Goal: Obtain resource: Download file/media

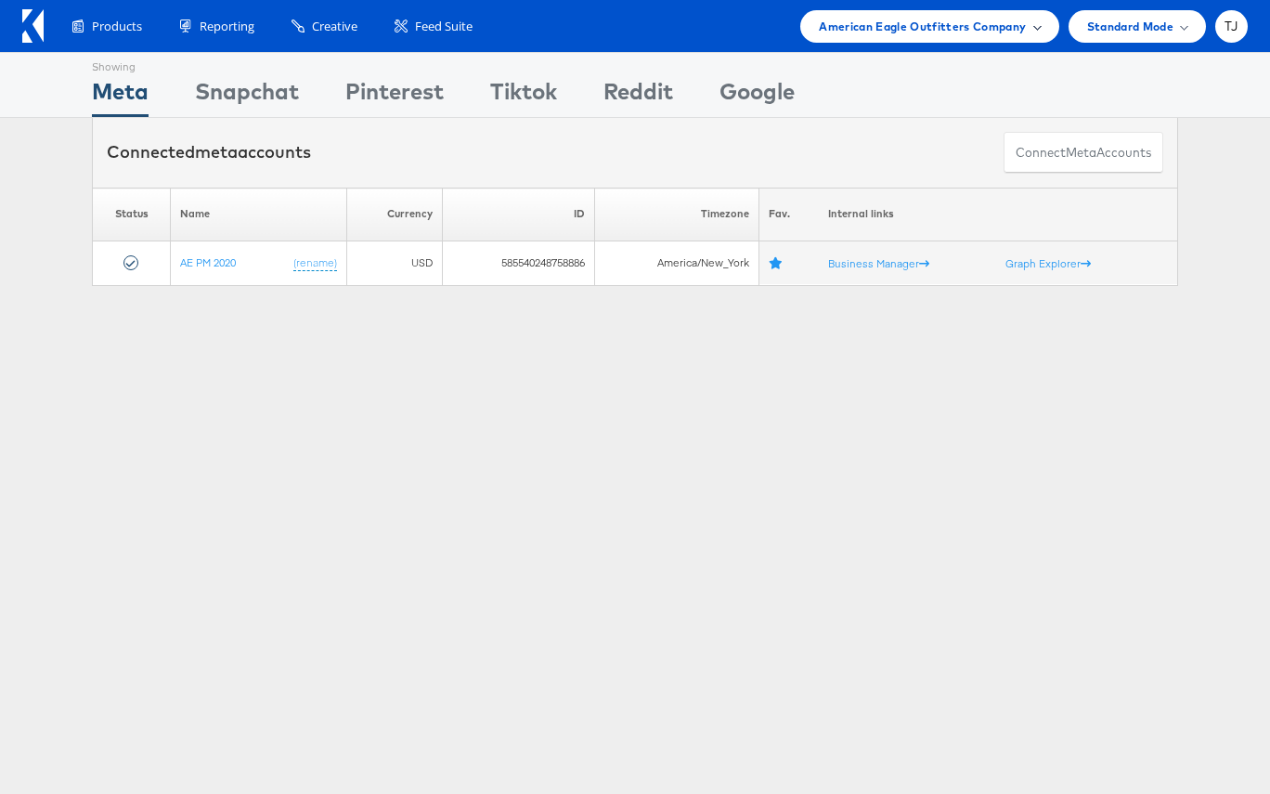
click at [1029, 29] on div "American Eagle Outfitters Company" at bounding box center [929, 26] width 221 height 19
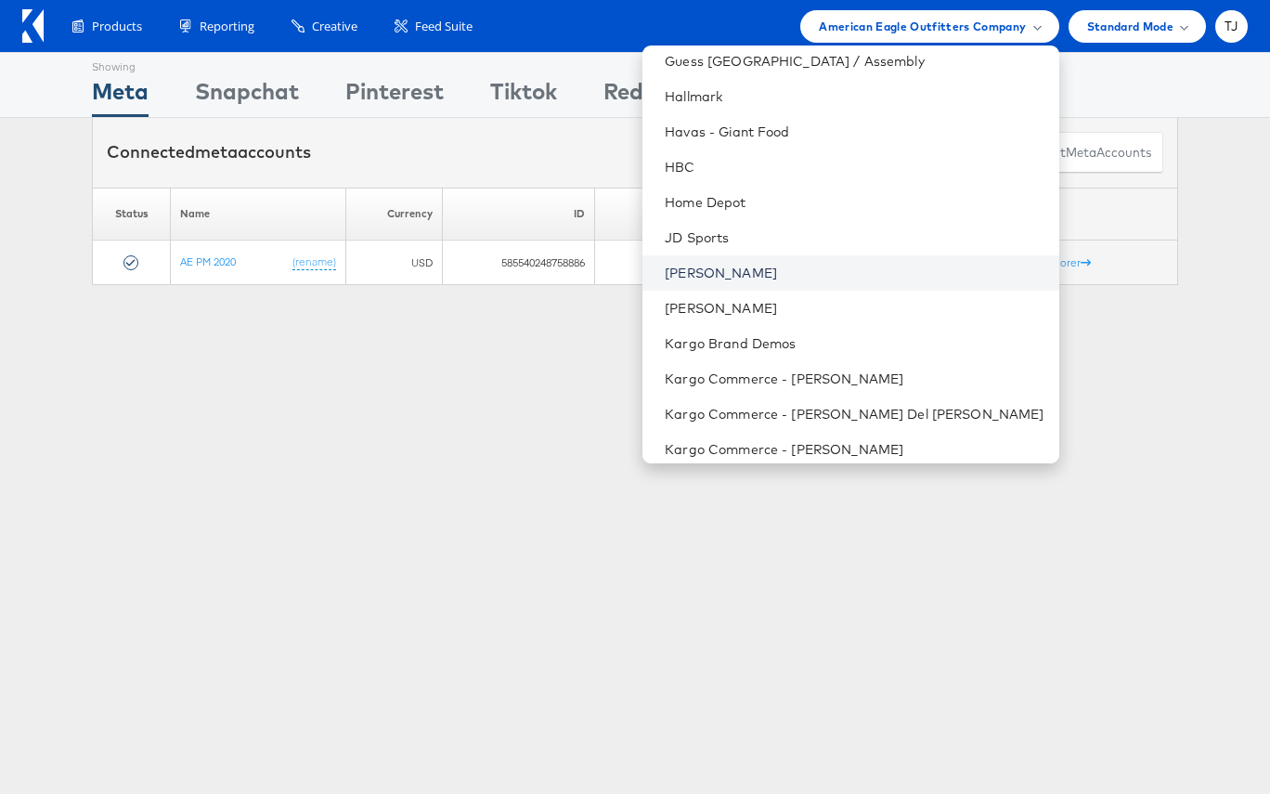
scroll to position [1054, 0]
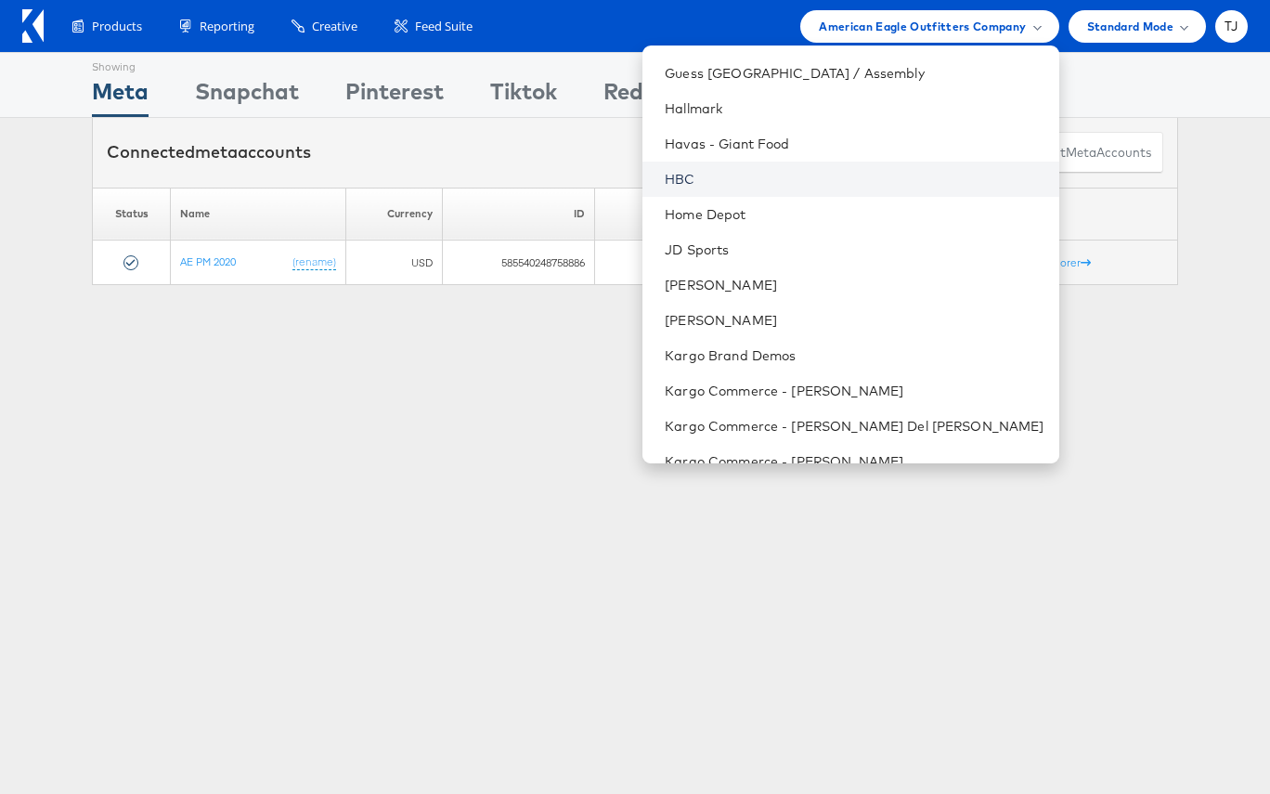
click at [902, 182] on link "HBC" at bounding box center [854, 179] width 379 height 19
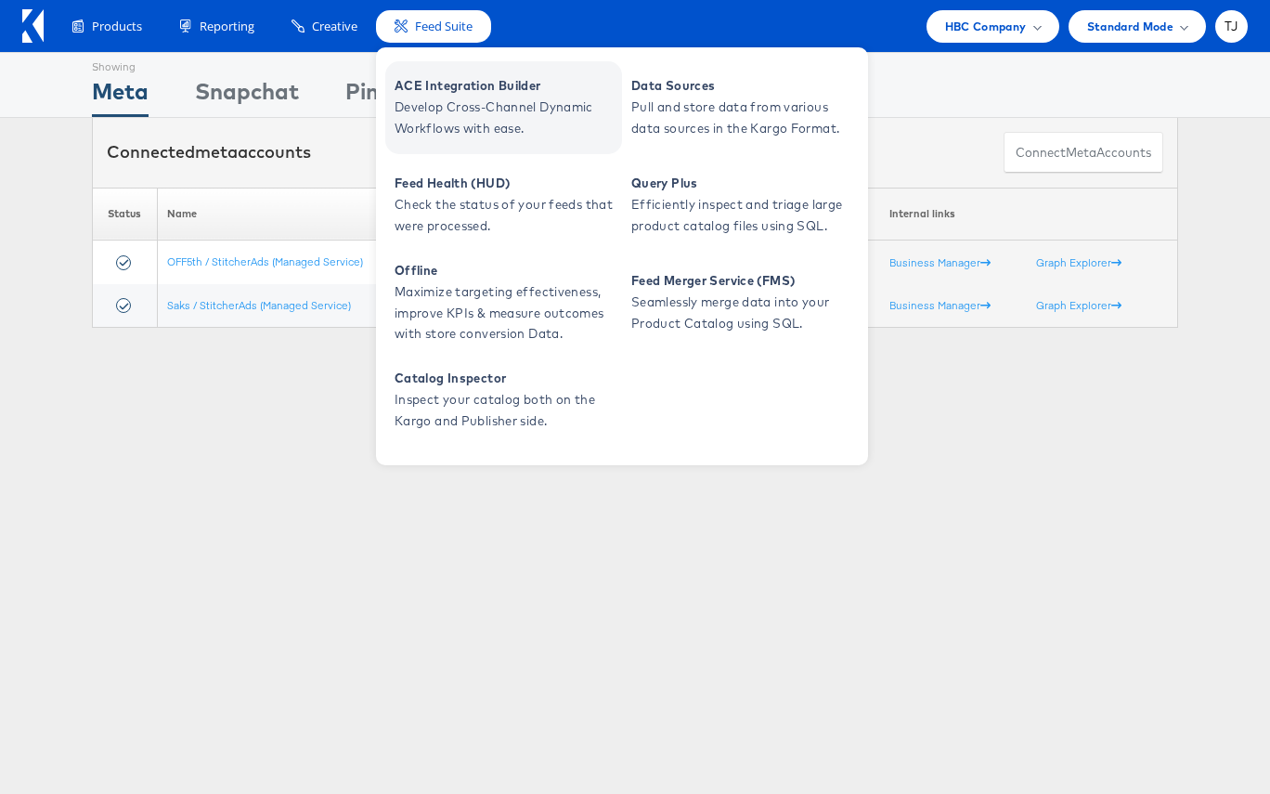
click at [449, 87] on span "ACE Integration Builder" at bounding box center [506, 85] width 223 height 21
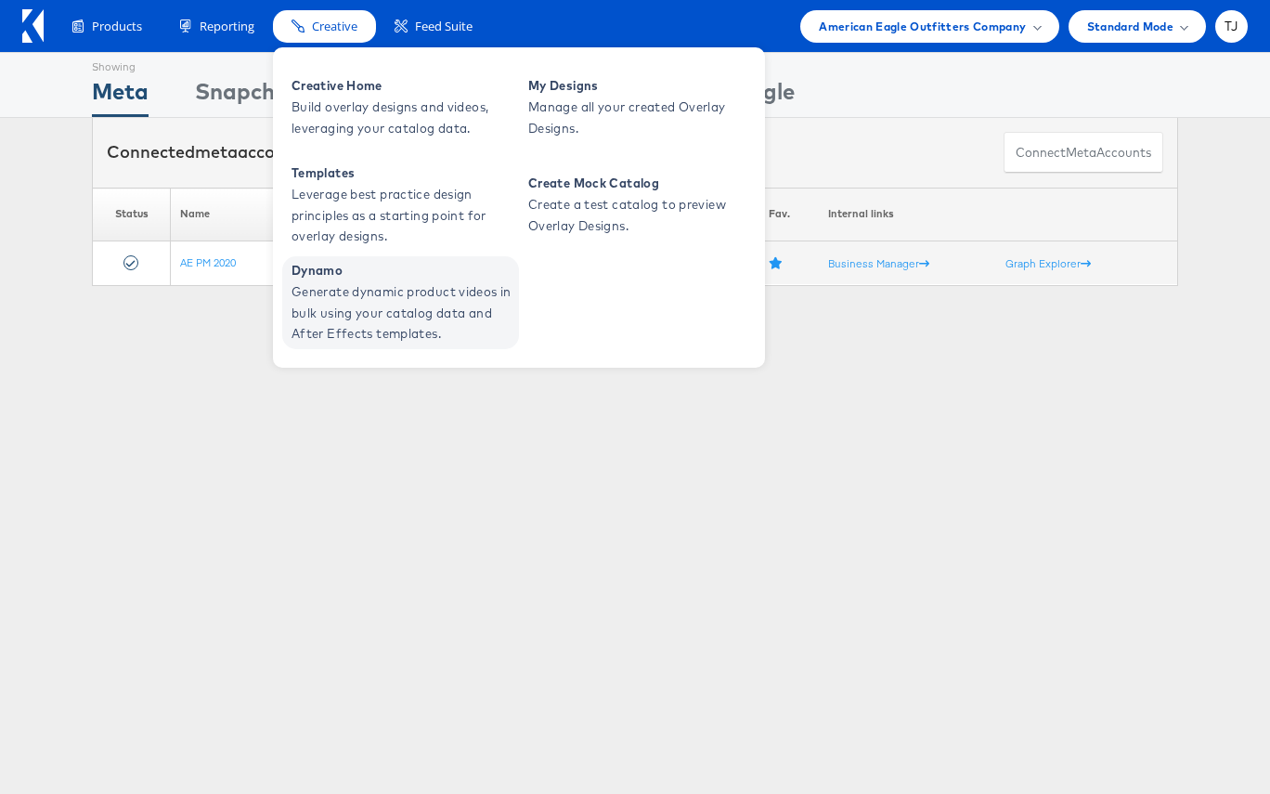
click at [364, 310] on span "Generate dynamic product videos in bulk using your catalog data and After Effec…" at bounding box center [403, 312] width 223 height 63
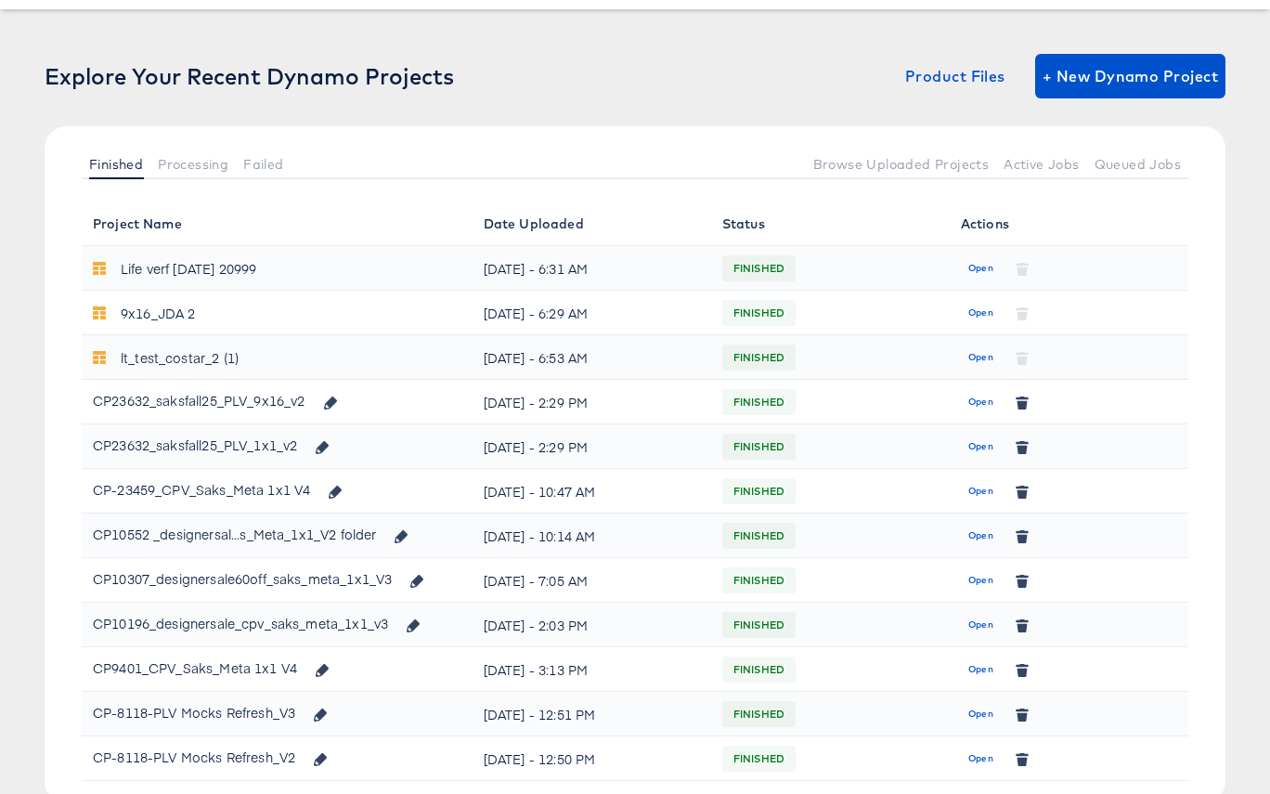
scroll to position [100, 0]
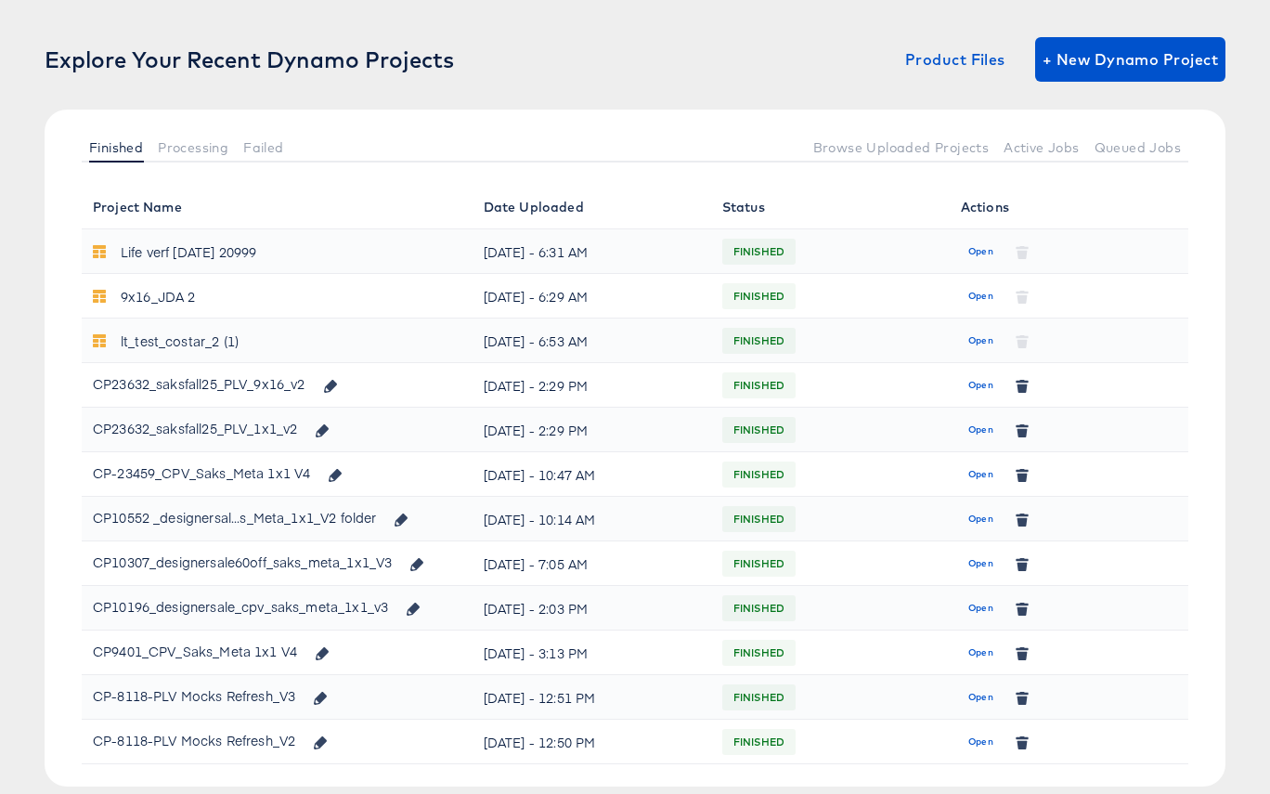
click at [979, 429] on span "Open" at bounding box center [980, 430] width 25 height 17
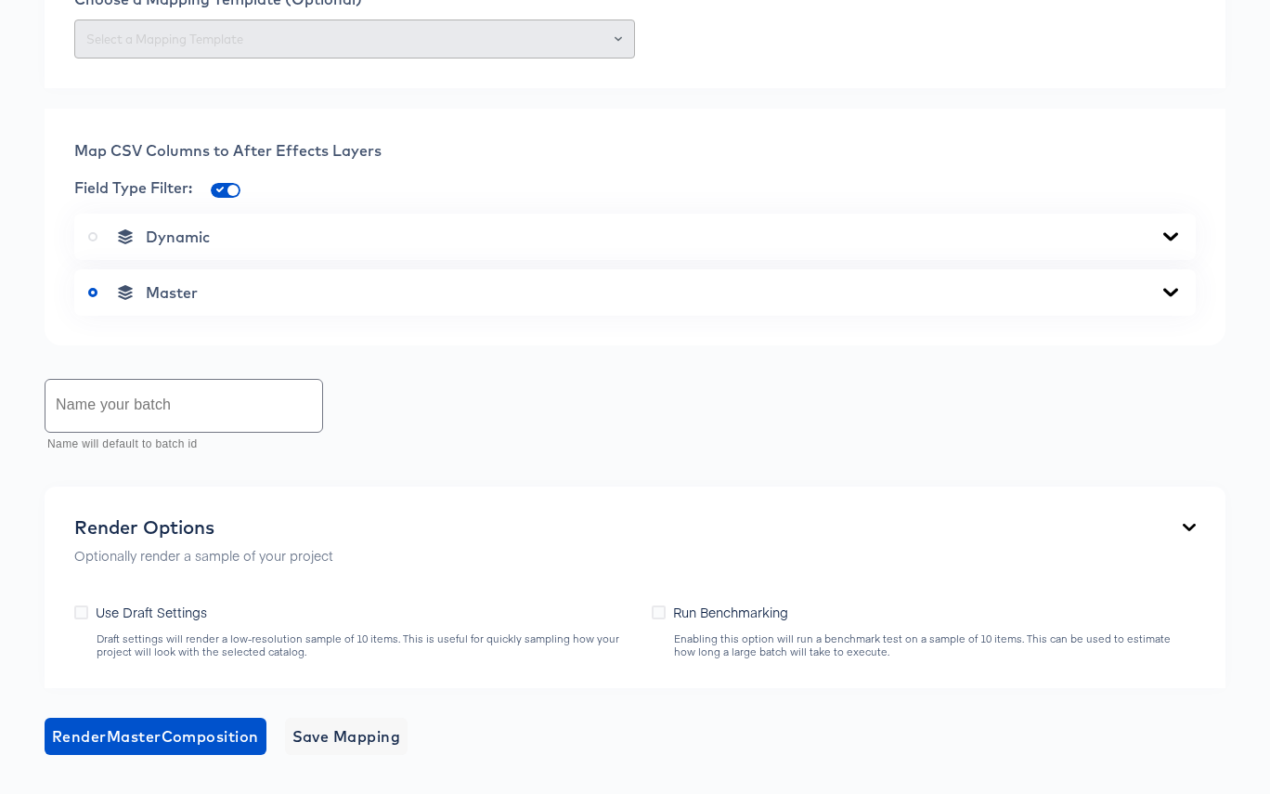
scroll to position [895, 0]
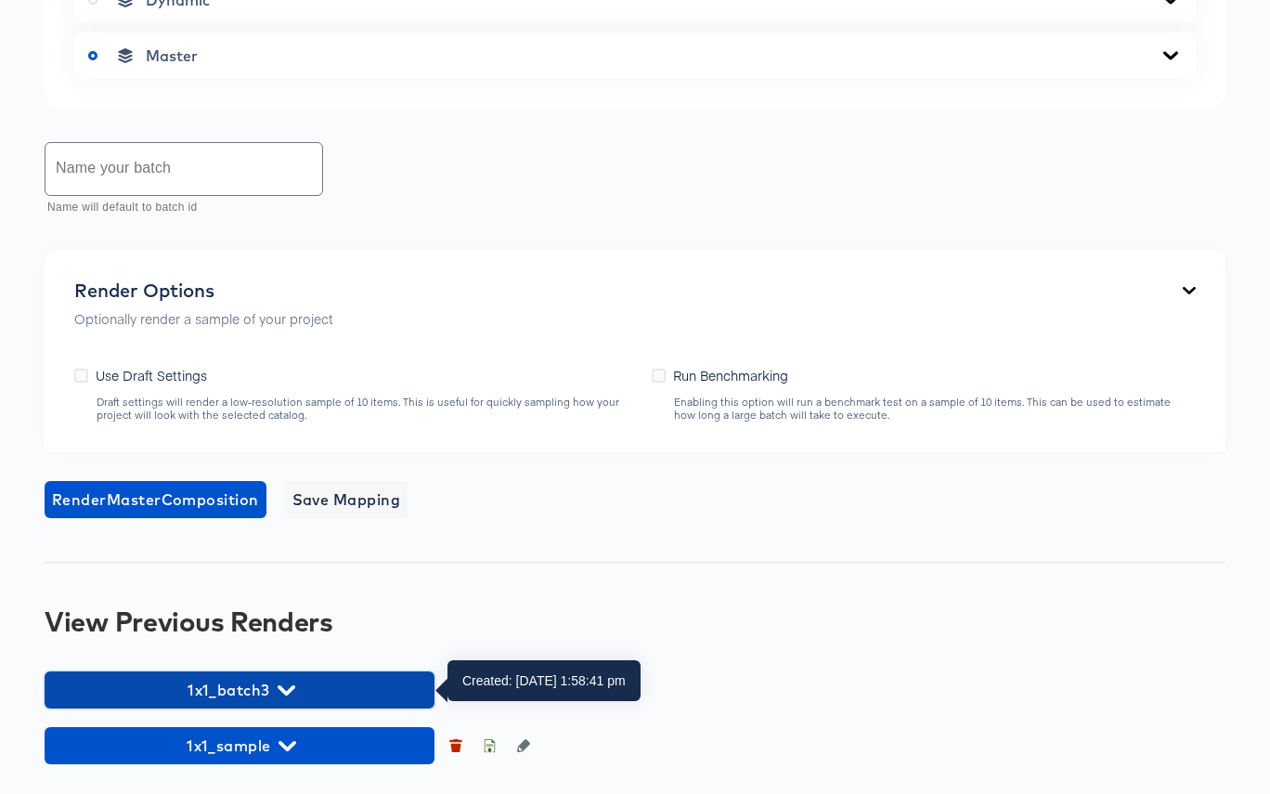
click at [291, 692] on icon "button" at bounding box center [287, 690] width 18 height 18
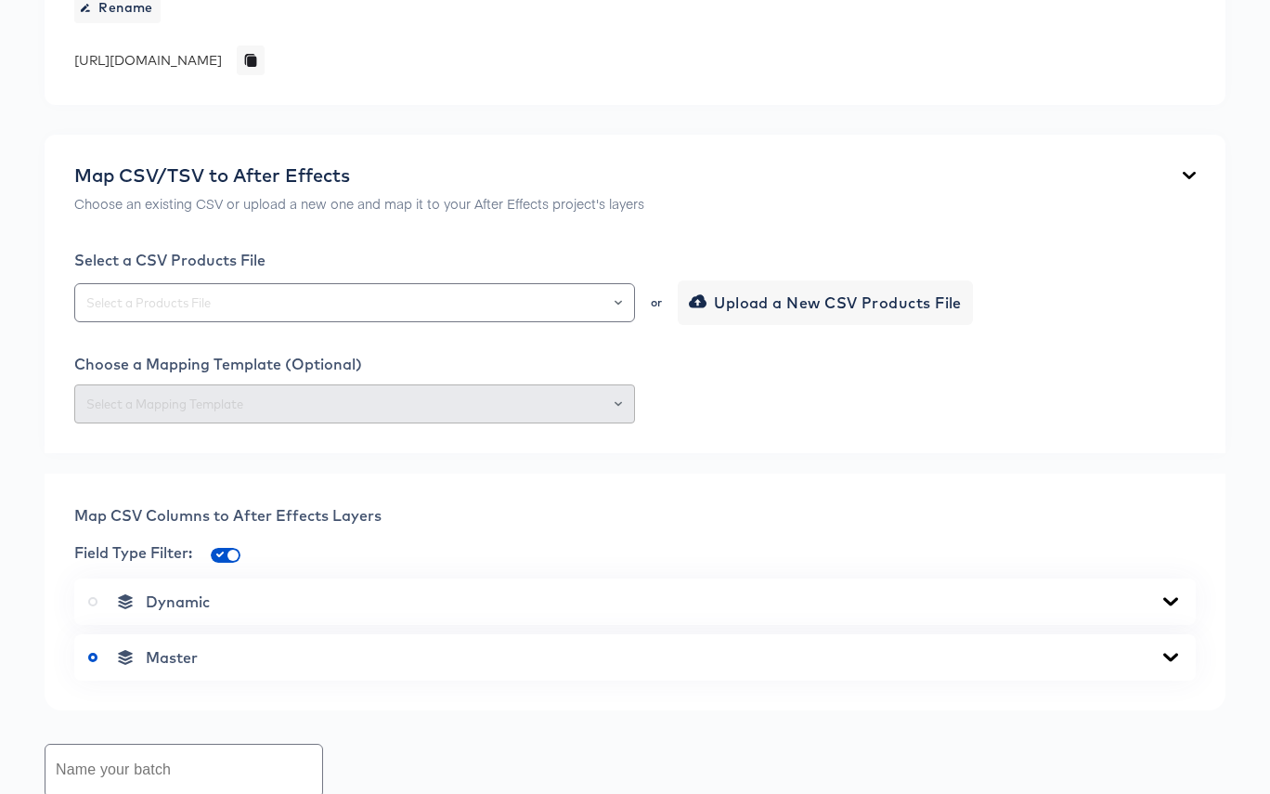
scroll to position [0, 0]
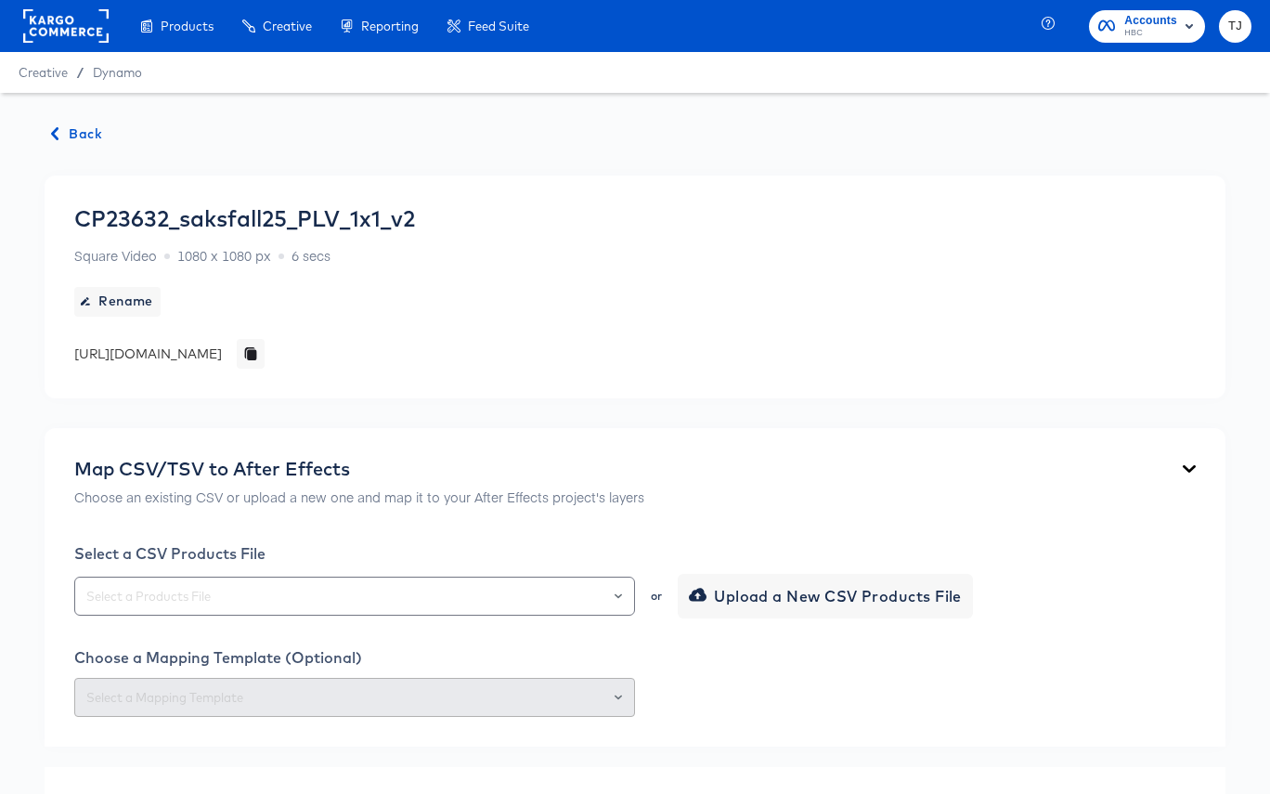
click at [79, 38] on rect at bounding box center [65, 25] width 85 height 33
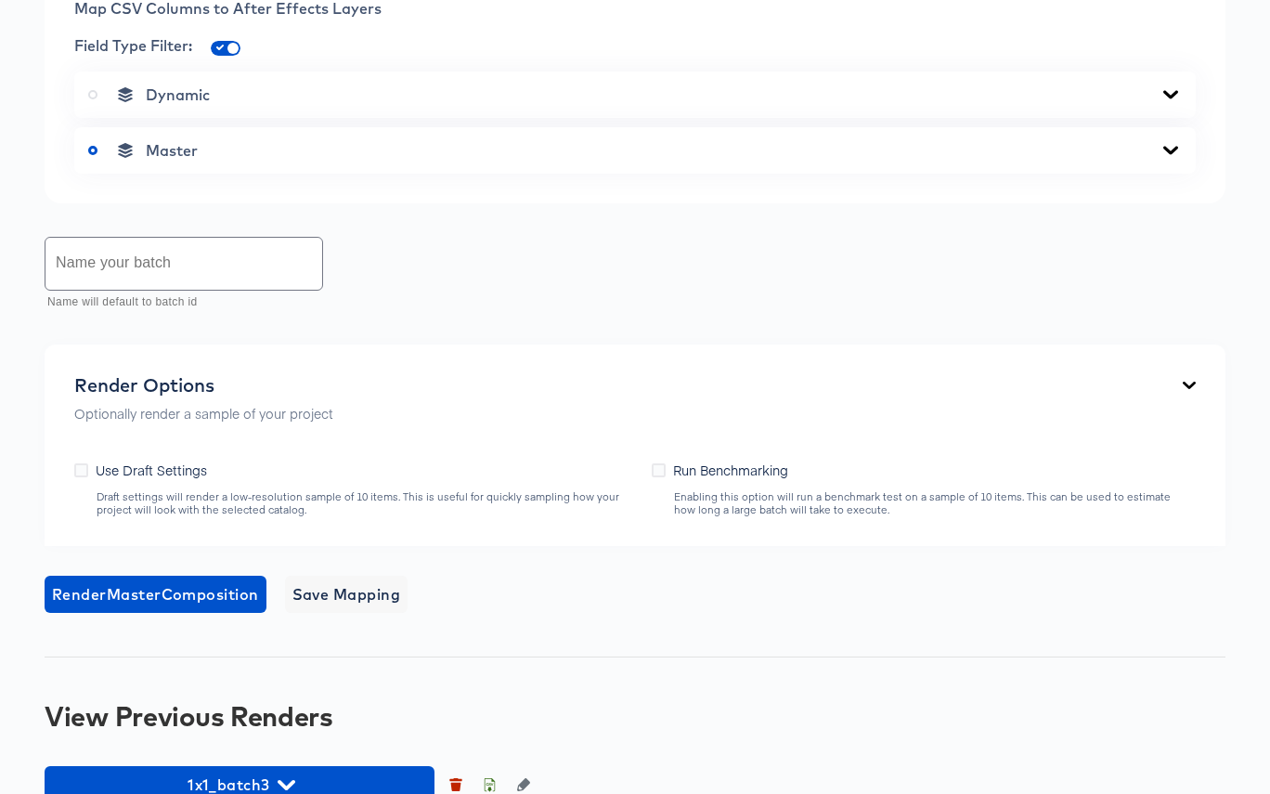
scroll to position [889, 0]
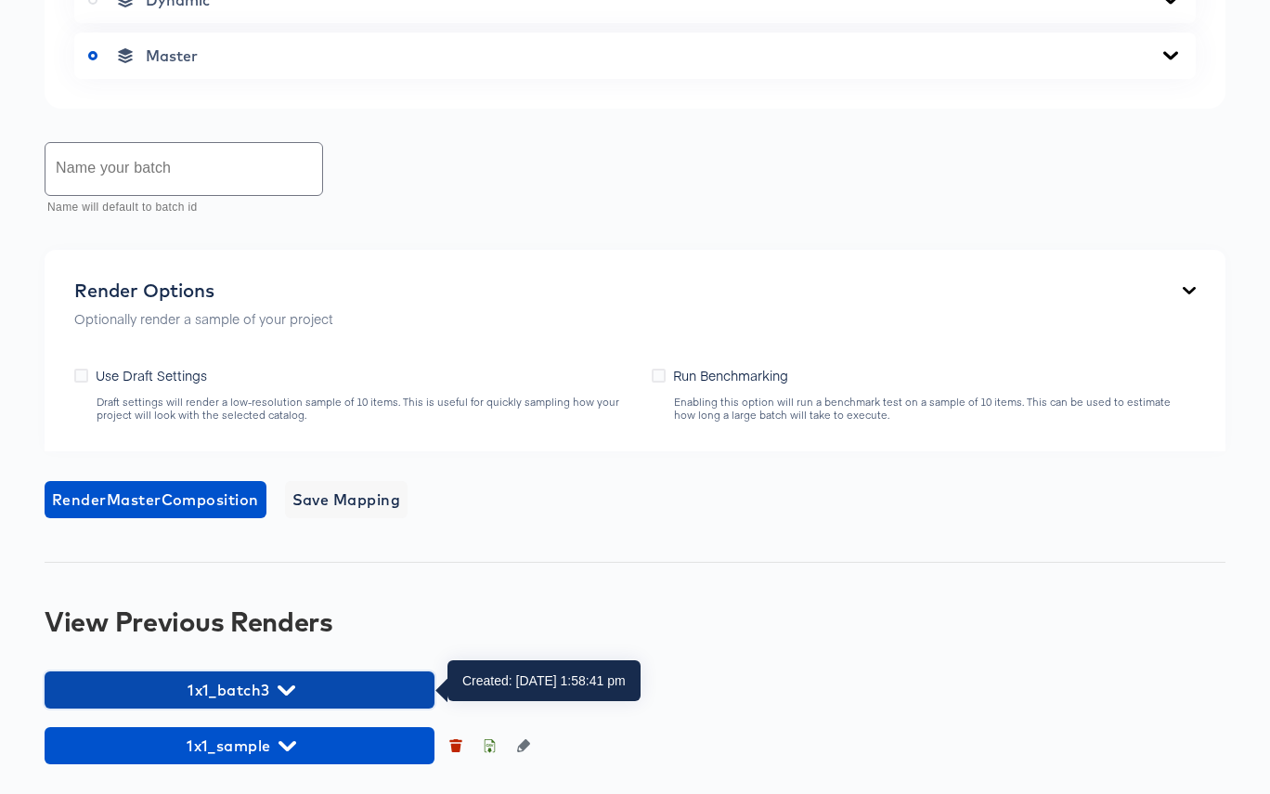
click at [290, 684] on icon "button" at bounding box center [287, 690] width 18 height 18
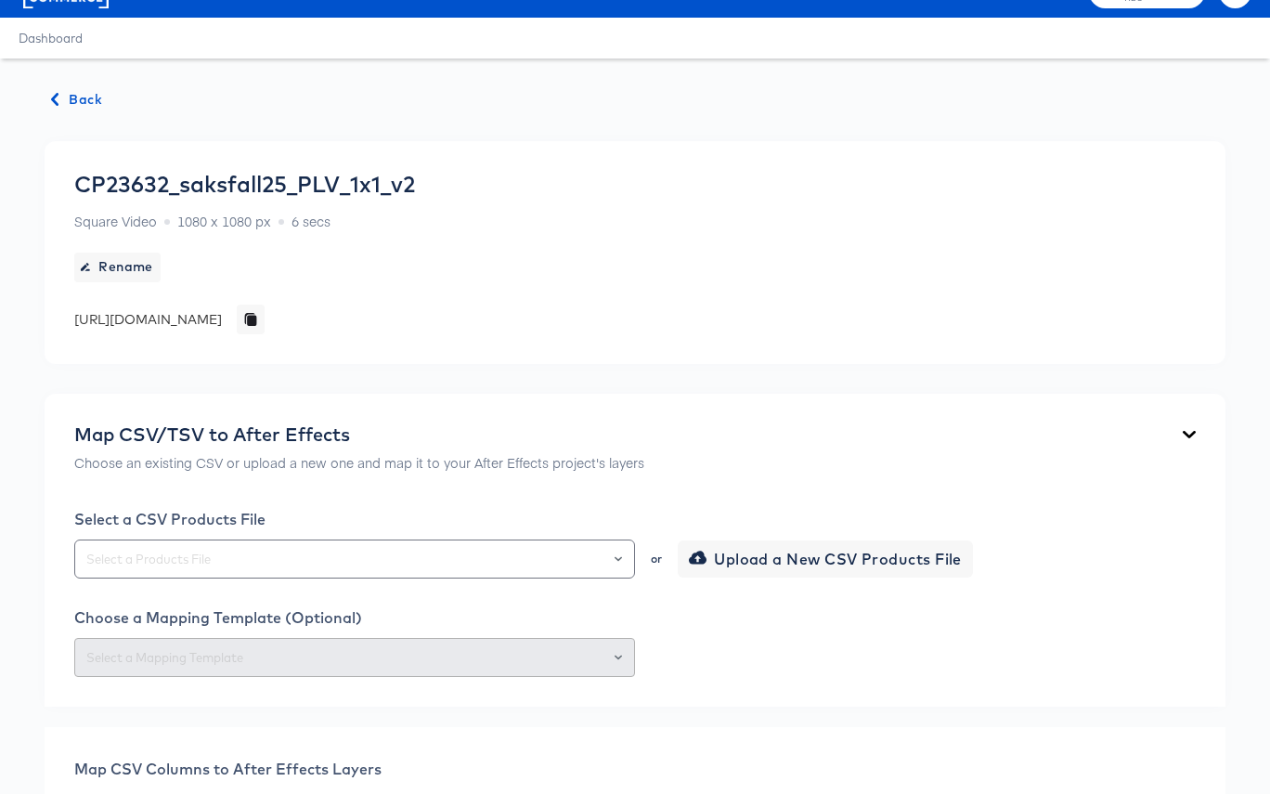
scroll to position [0, 0]
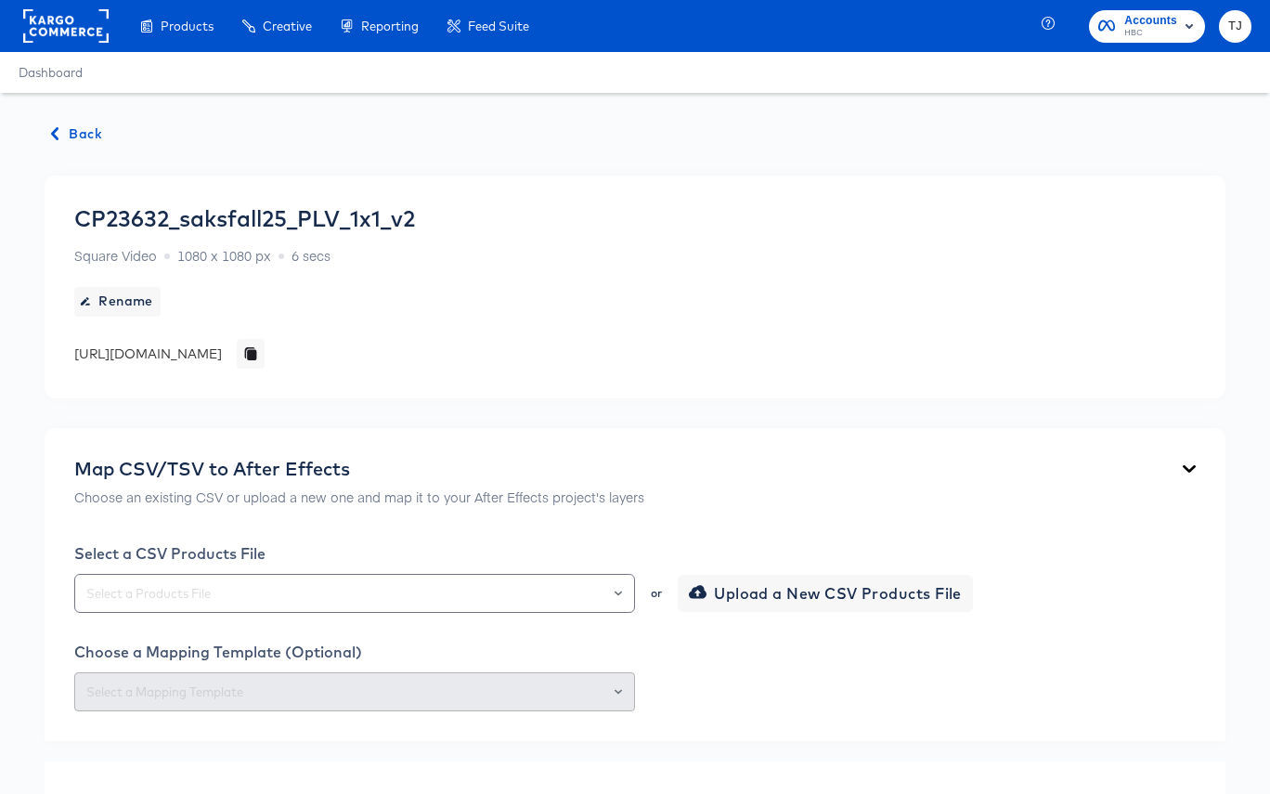
click at [66, 128] on span "Back" at bounding box center [77, 134] width 50 height 23
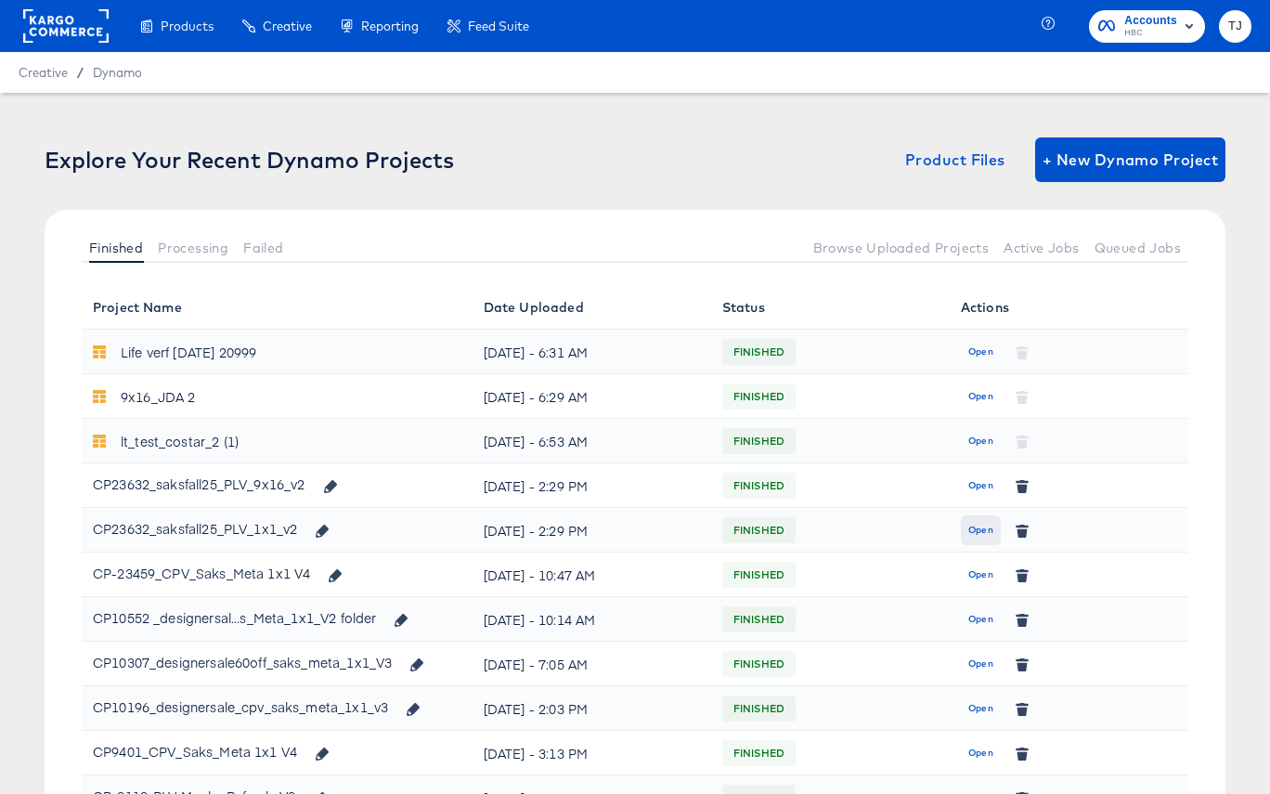
click at [975, 528] on span "Open" at bounding box center [980, 530] width 25 height 17
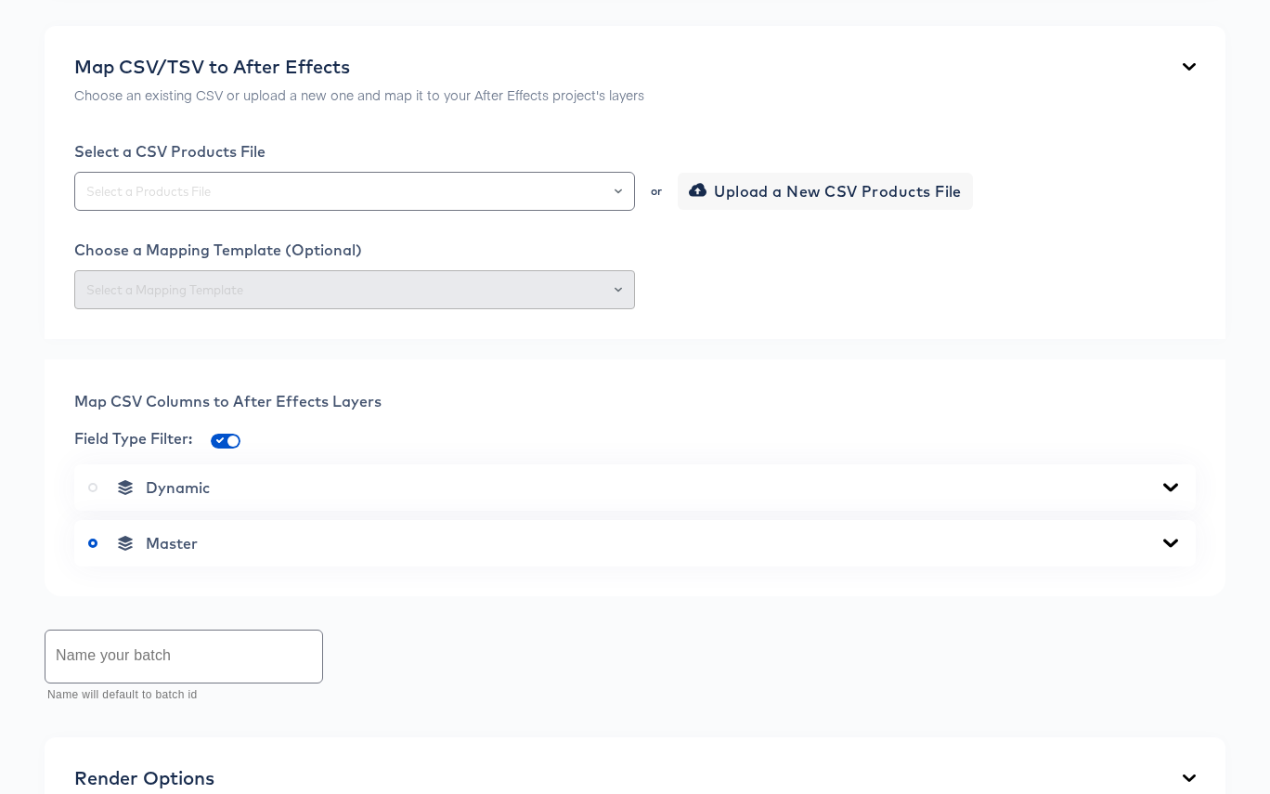
scroll to position [71, 0]
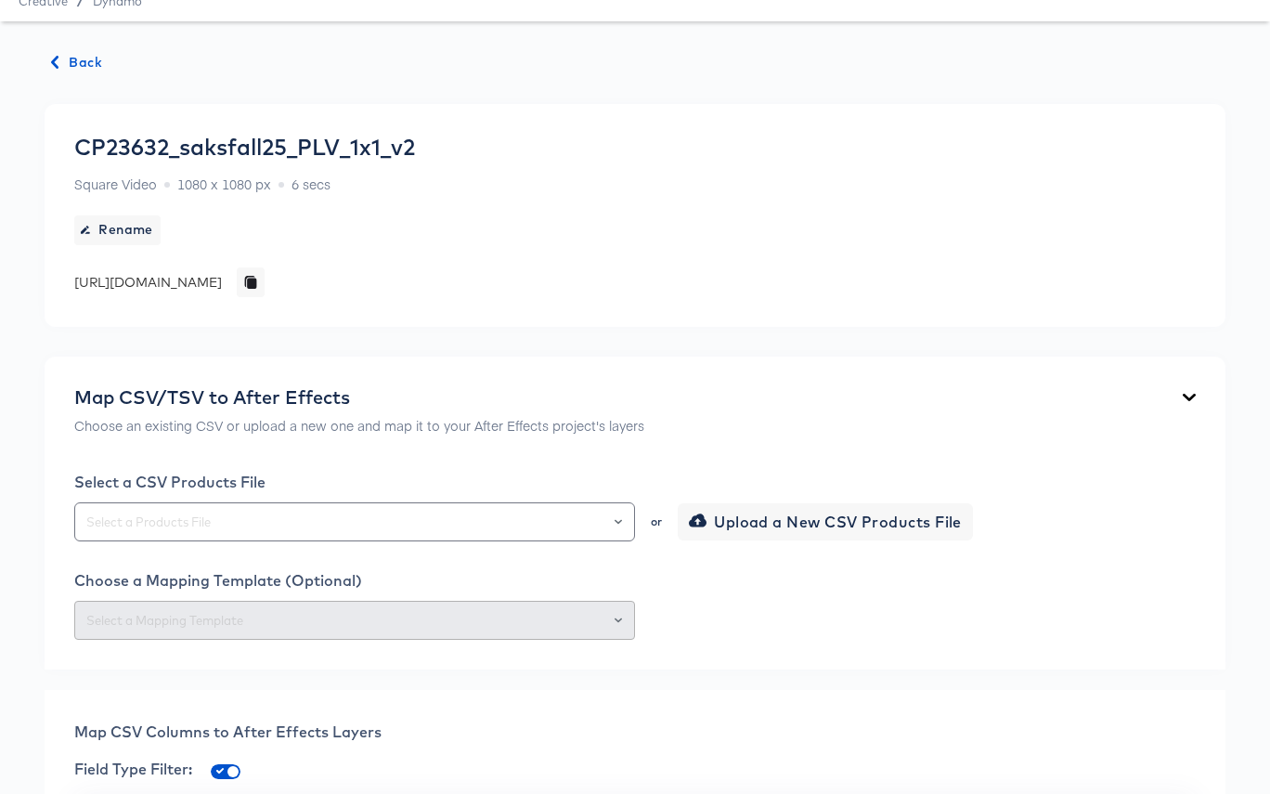
click at [89, 60] on span "Back" at bounding box center [77, 62] width 50 height 23
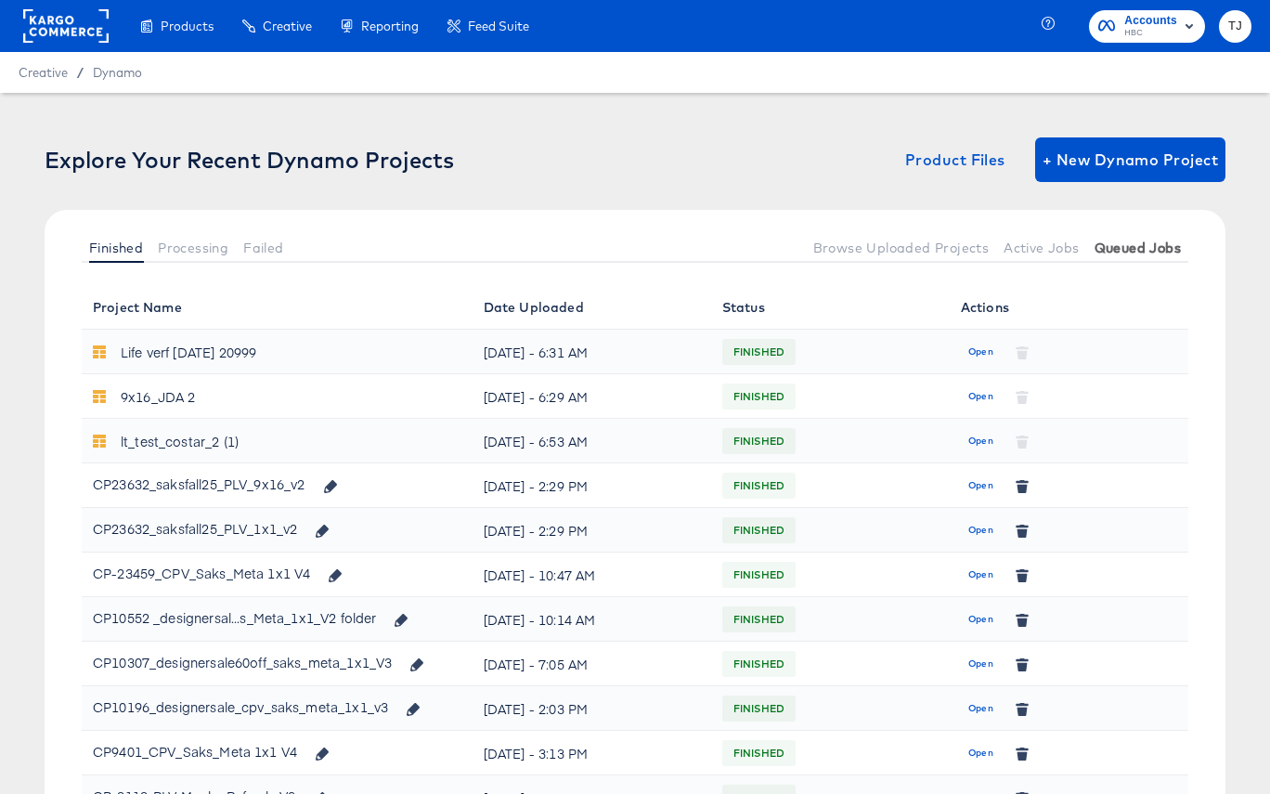
click at [1117, 250] on span "Queued Jobs" at bounding box center [1138, 247] width 86 height 15
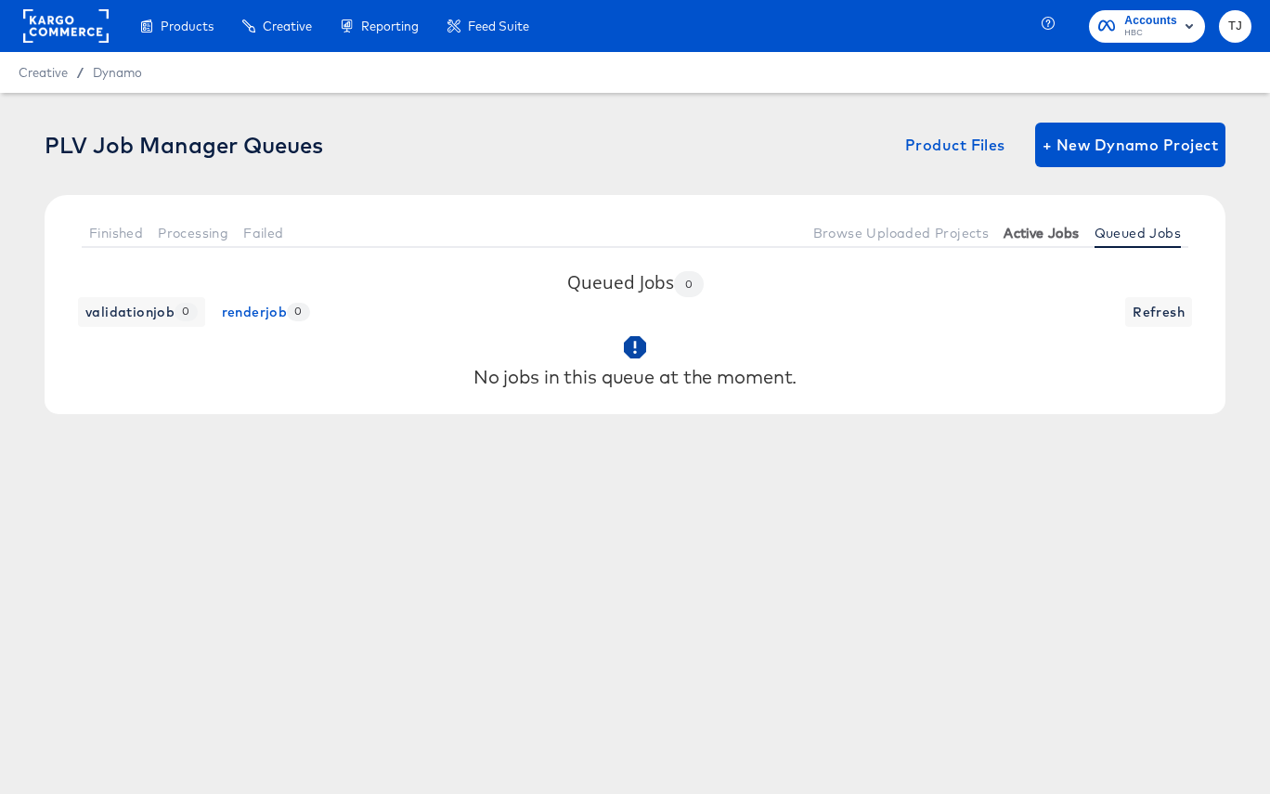
click at [1029, 233] on span "Active Jobs" at bounding box center [1041, 233] width 75 height 15
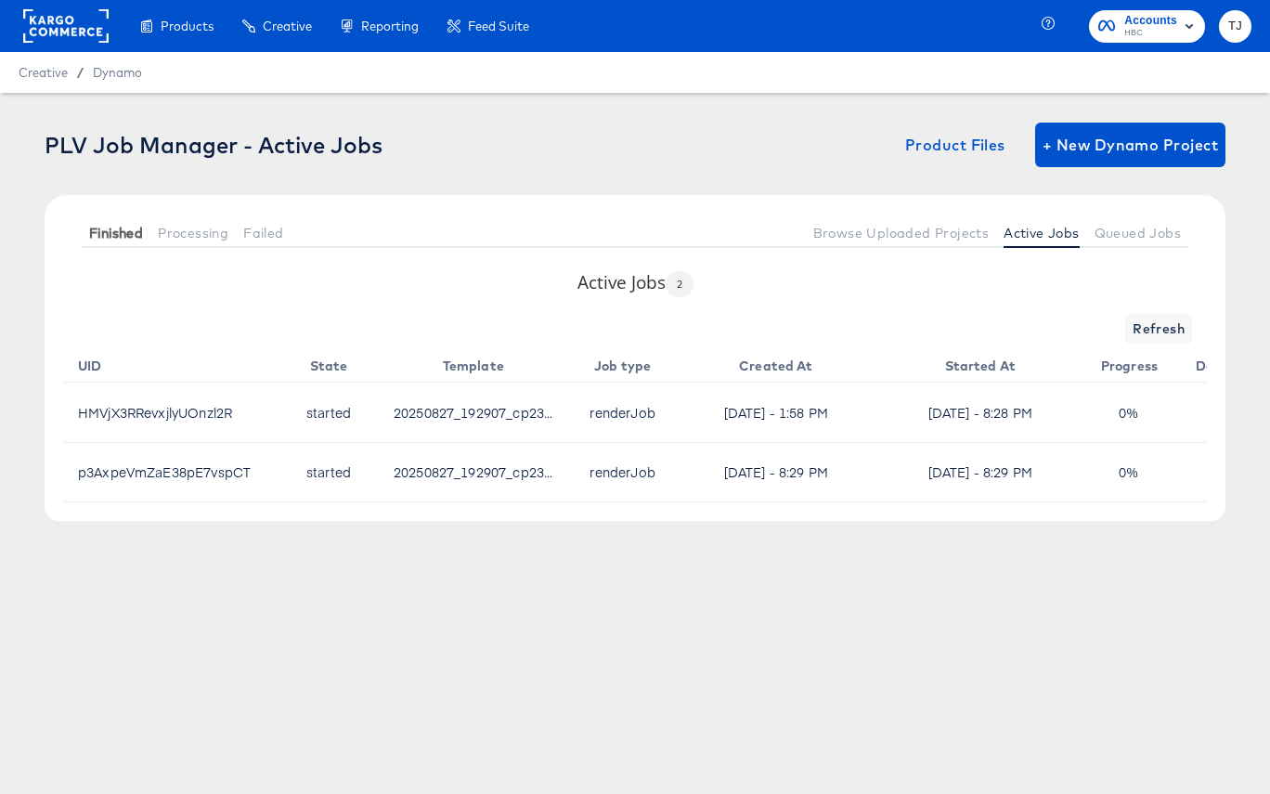
click at [110, 234] on span "Finished" at bounding box center [116, 233] width 54 height 15
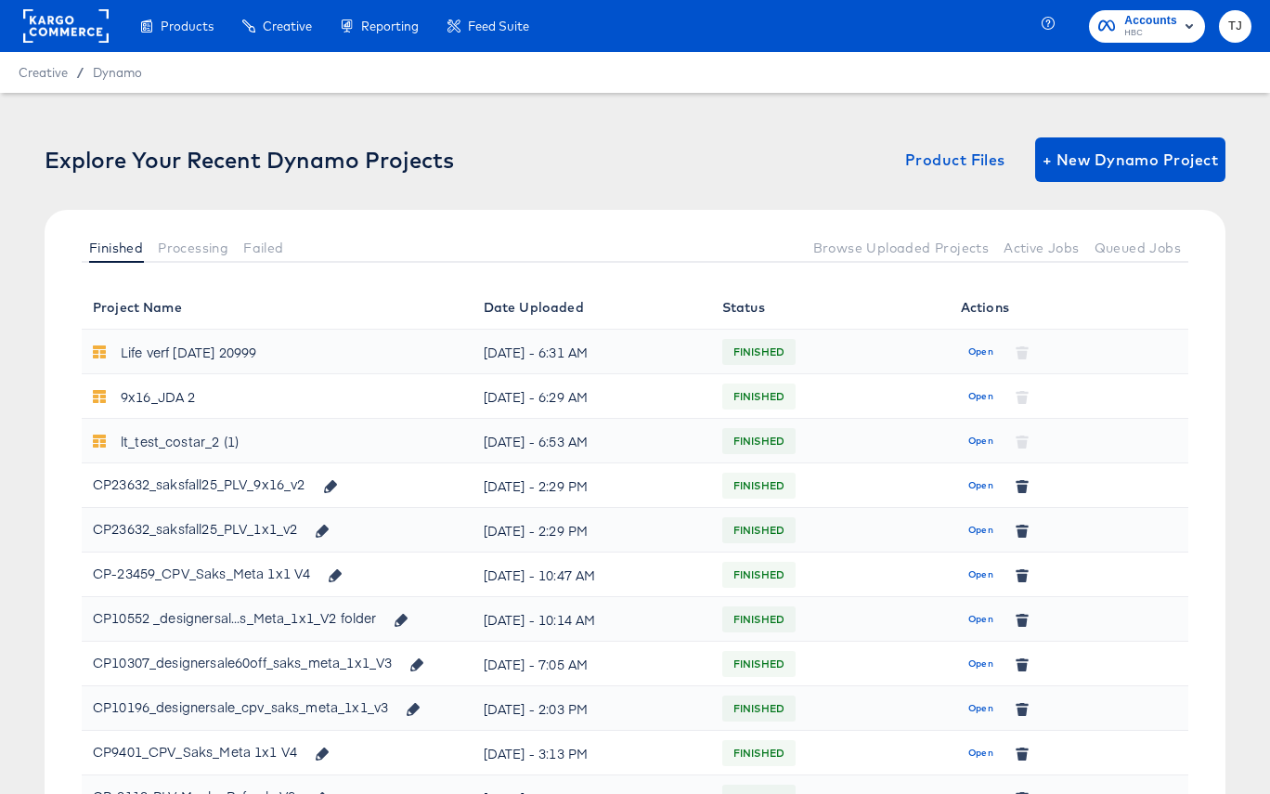
click at [43, 33] on rect at bounding box center [65, 25] width 85 height 33
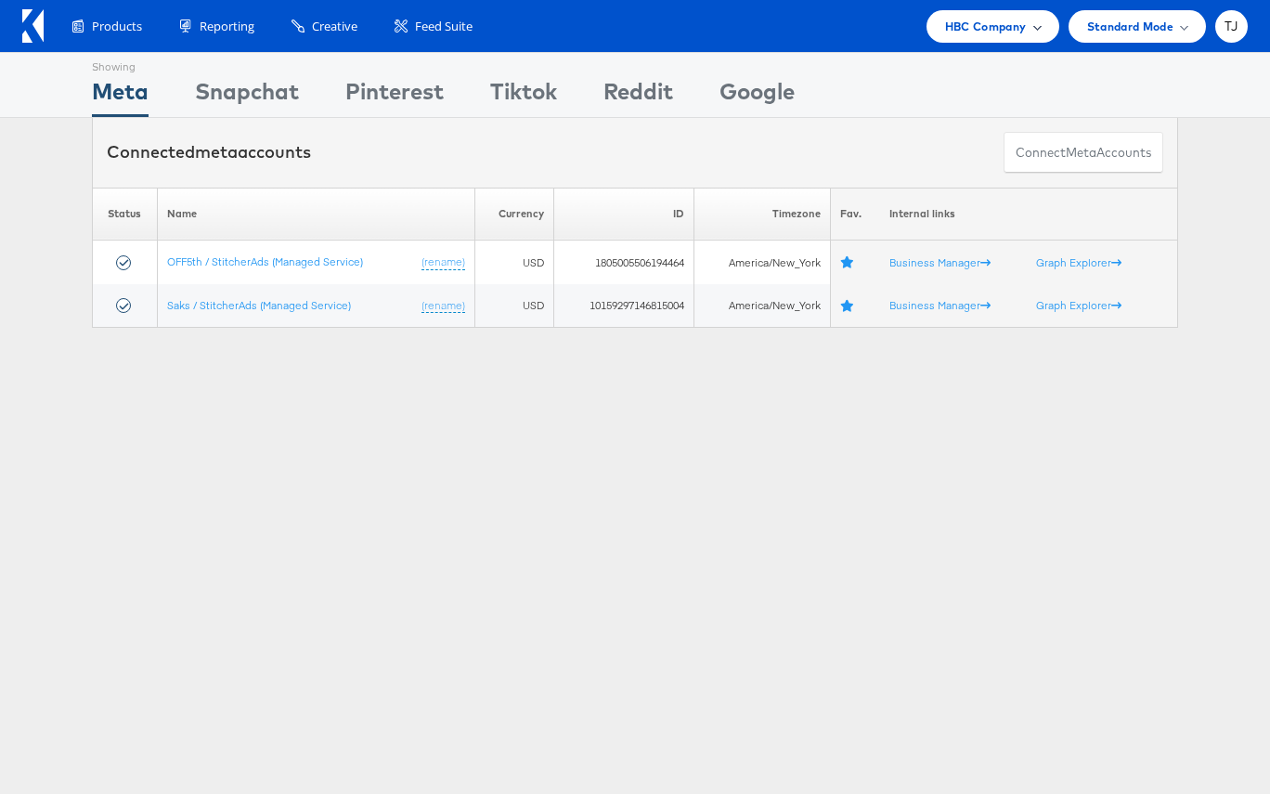
click at [986, 27] on span "HBC Company" at bounding box center [986, 26] width 82 height 19
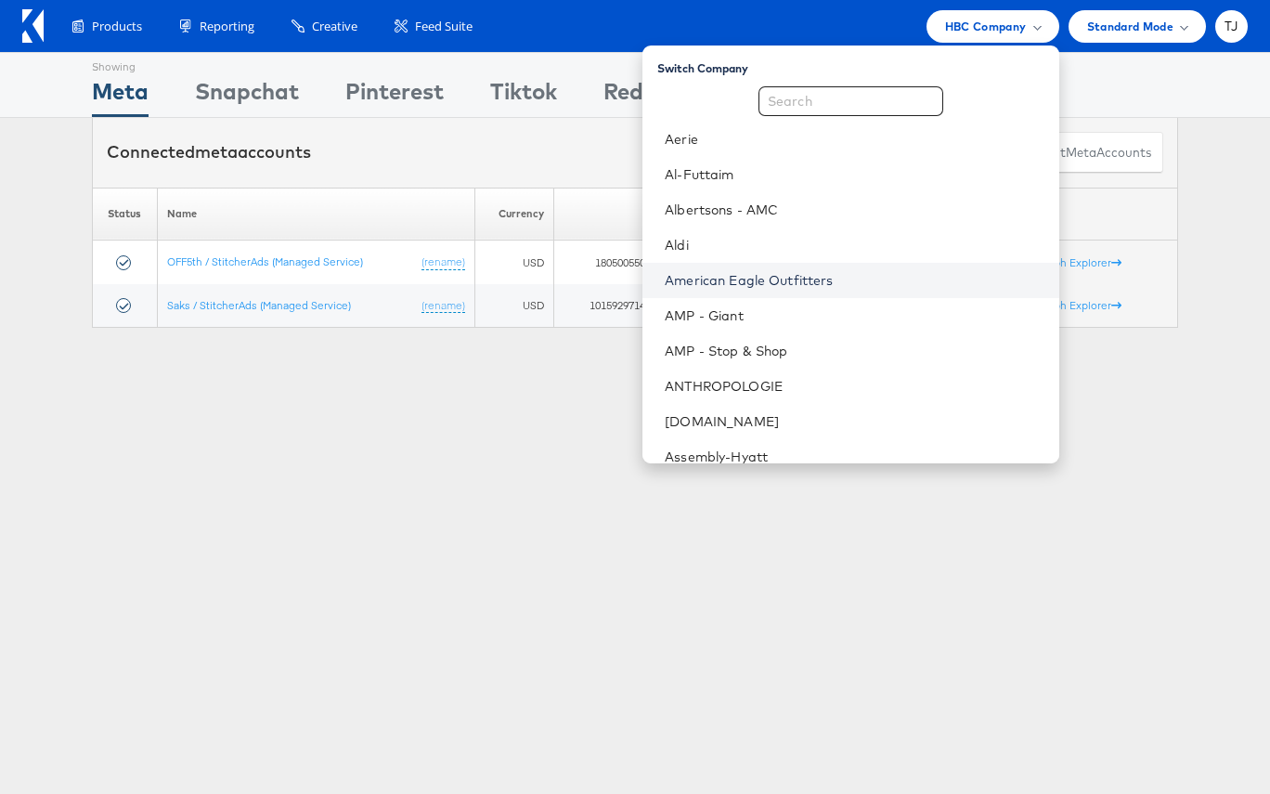
click at [858, 274] on link "American Eagle Outfitters" at bounding box center [854, 280] width 379 height 19
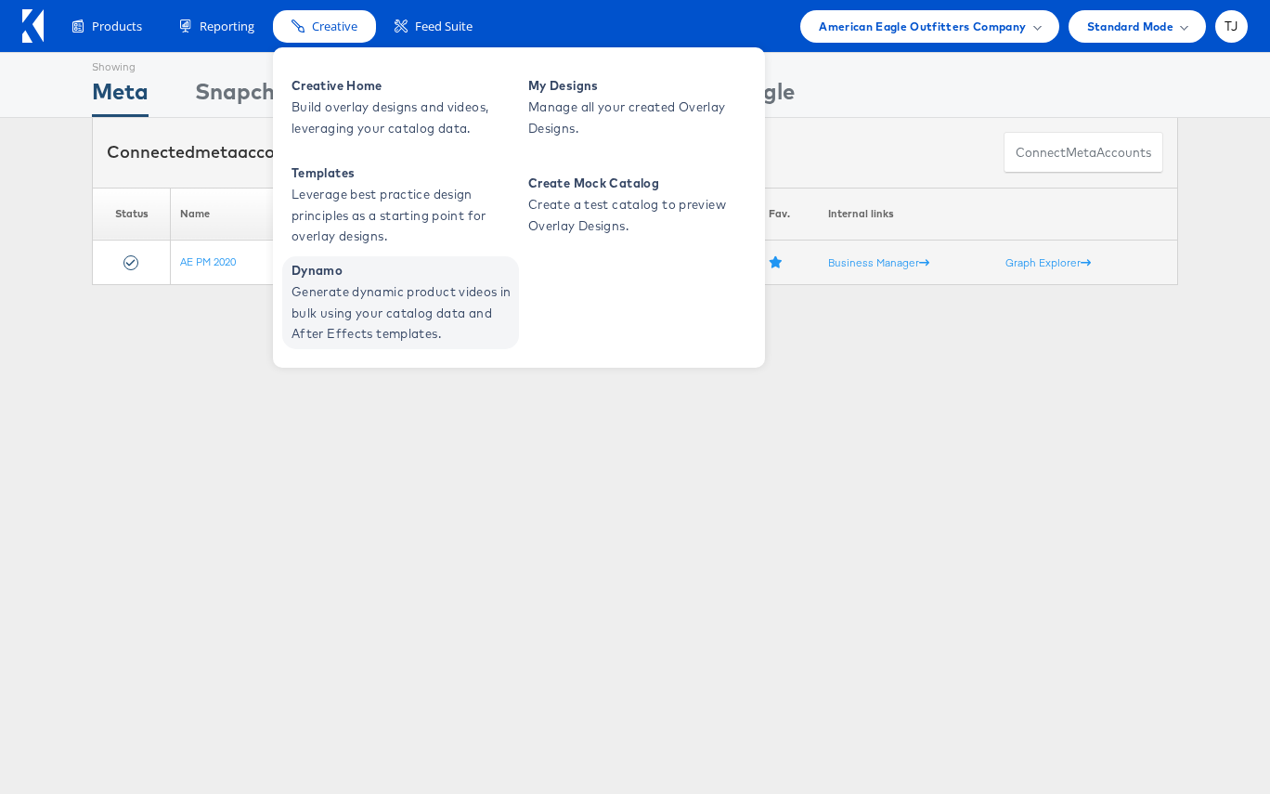
click at [360, 290] on span "Generate dynamic product videos in bulk using your catalog data and After Effec…" at bounding box center [403, 312] width 223 height 63
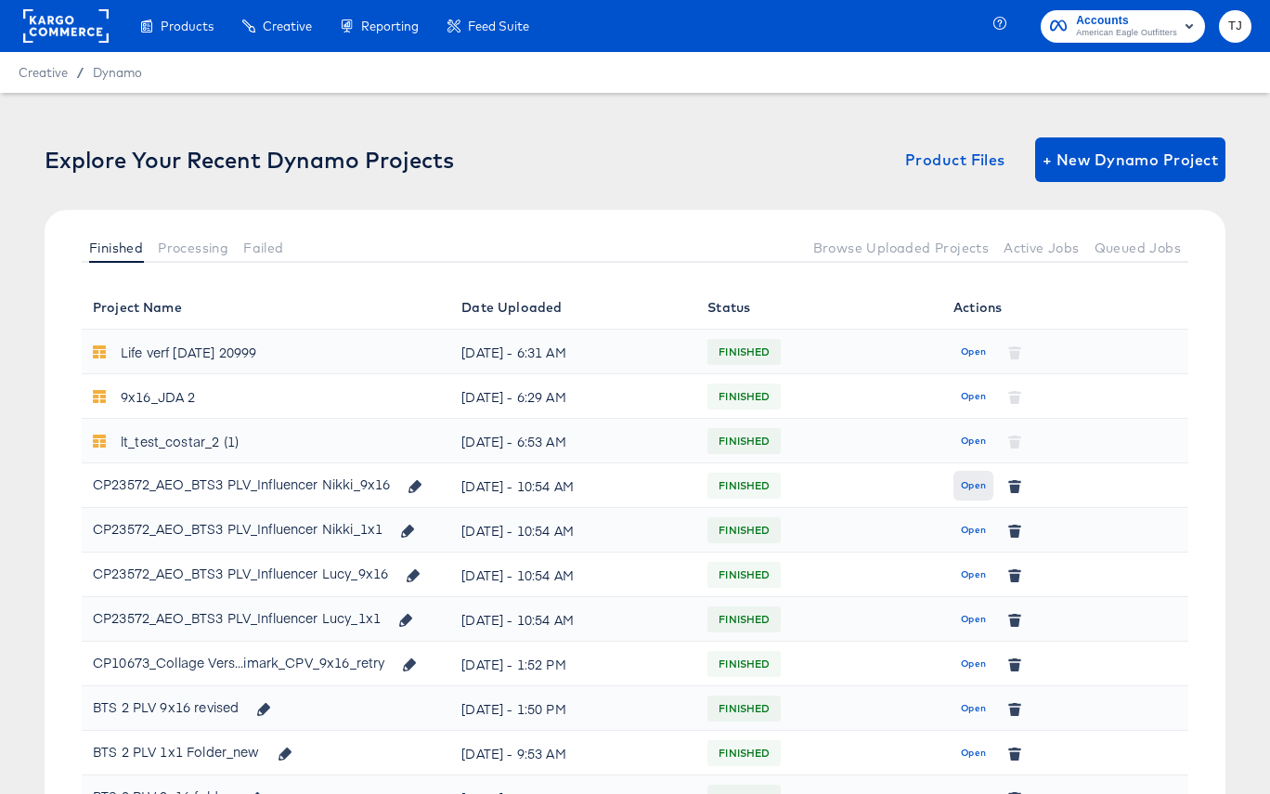
click at [983, 487] on span "Open" at bounding box center [973, 485] width 25 height 17
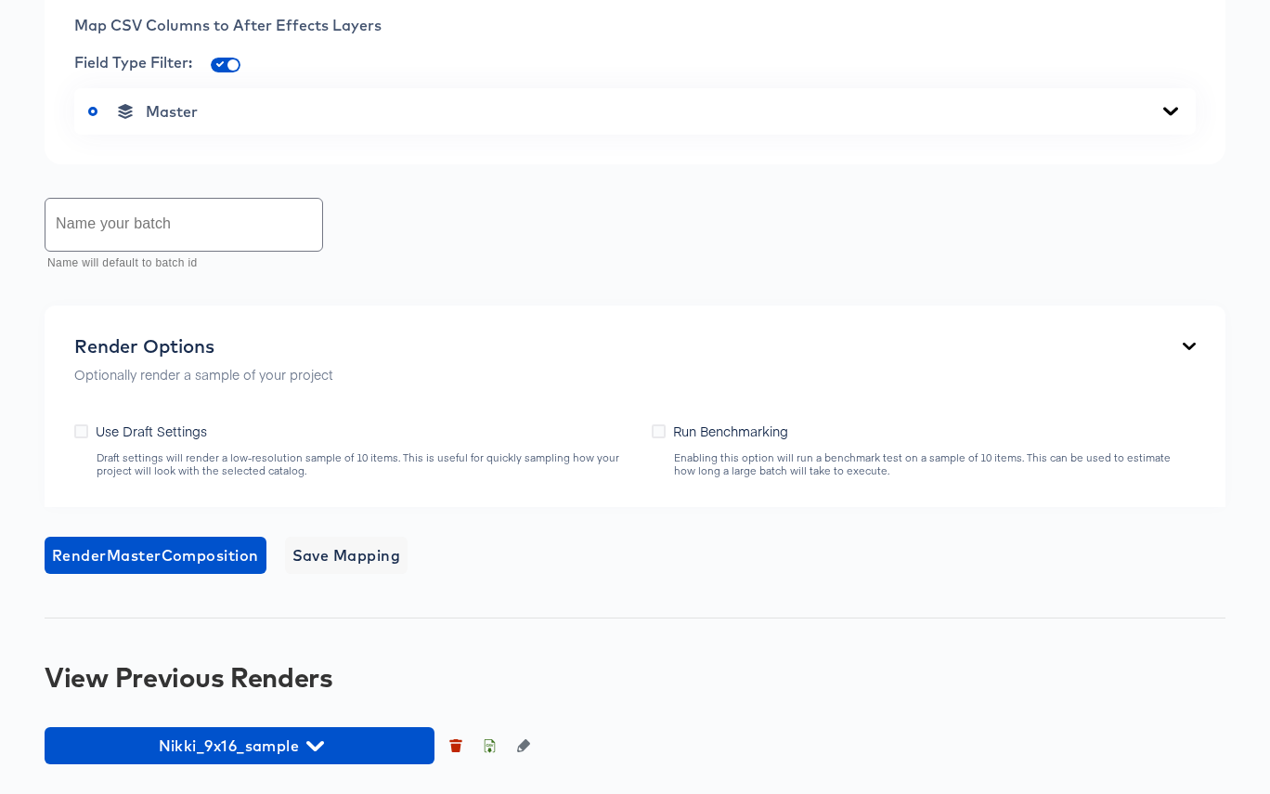
scroll to position [1146, 0]
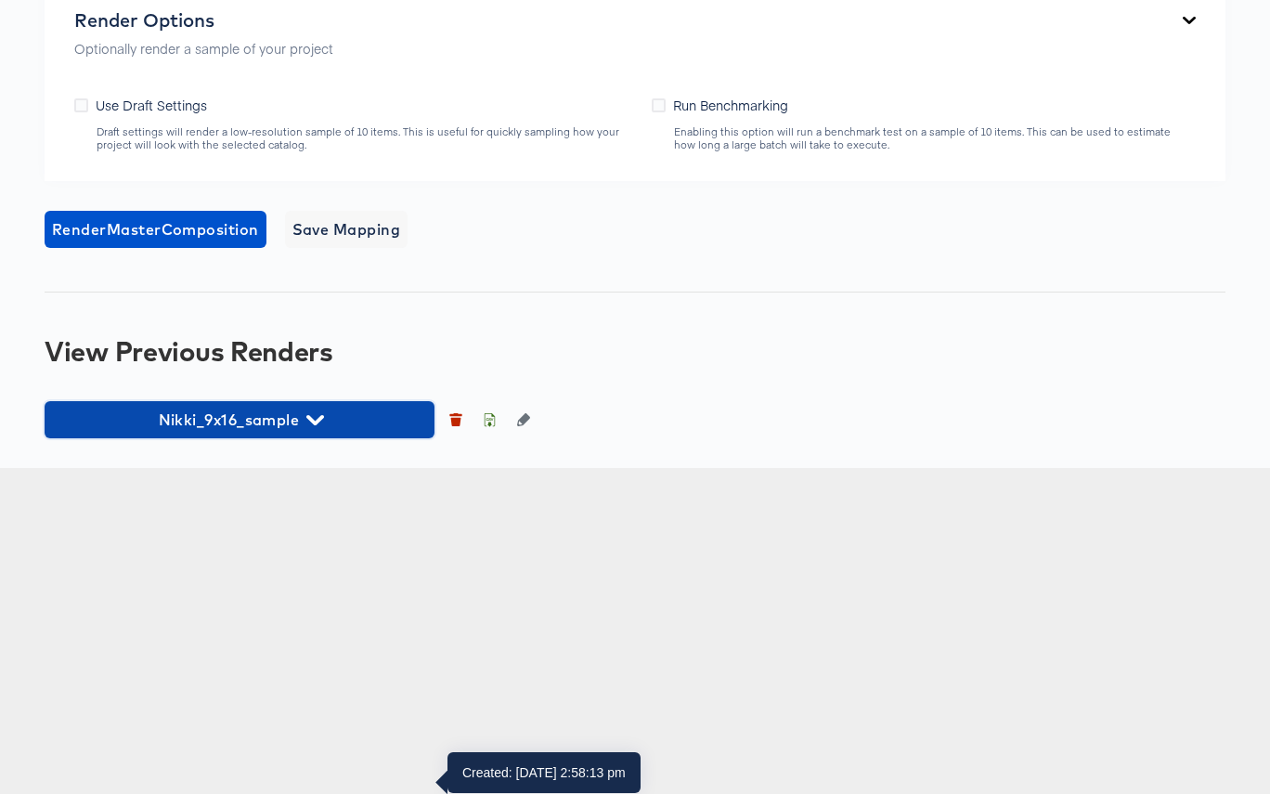
click at [300, 433] on span "Nikki_9x16_sample" at bounding box center [239, 420] width 371 height 26
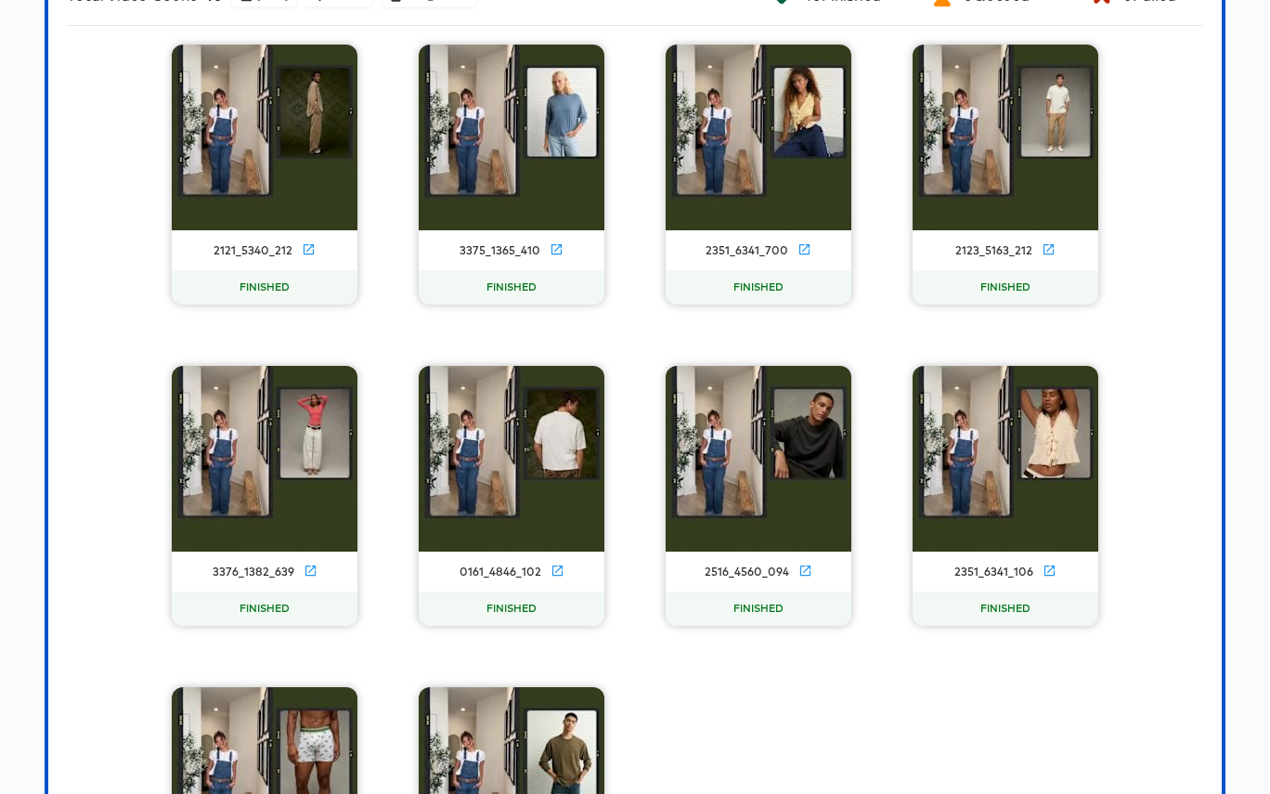
scroll to position [1597, 0]
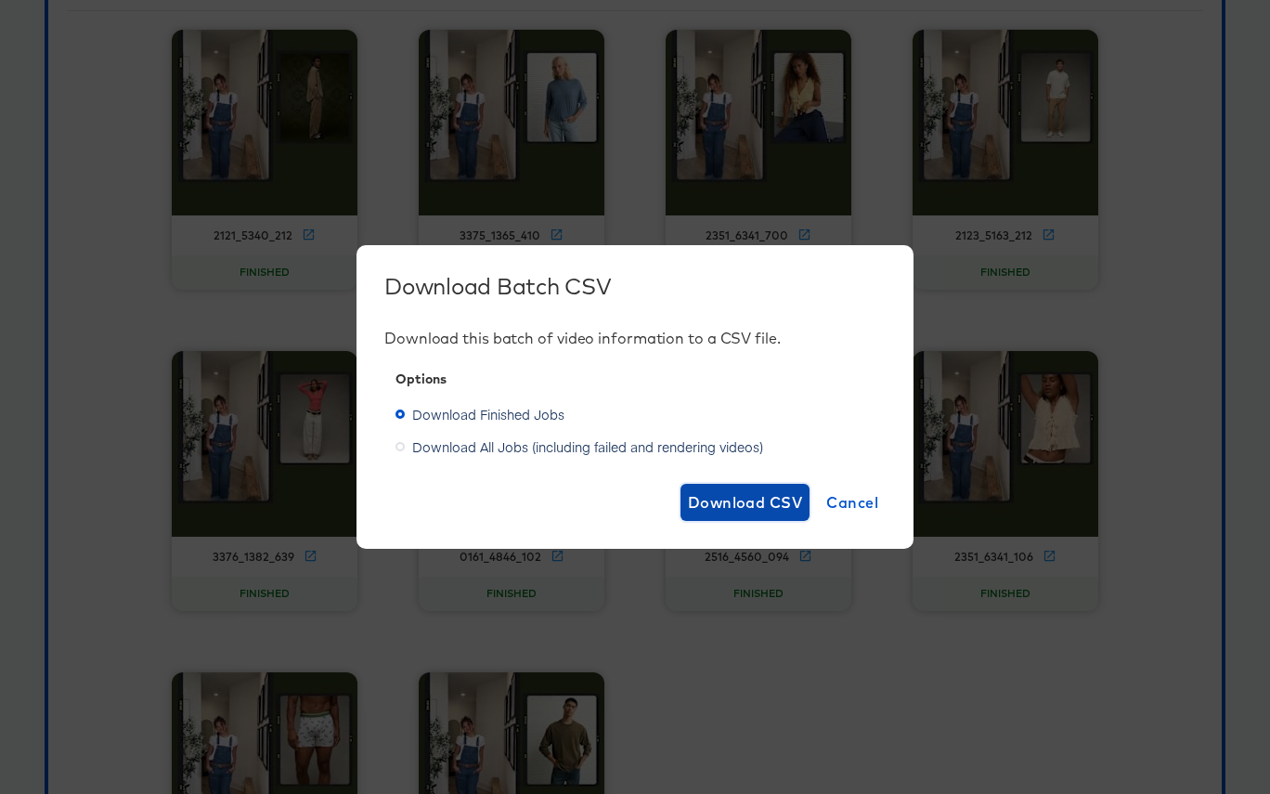
click at [712, 500] on span "Download CSV" at bounding box center [745, 502] width 115 height 26
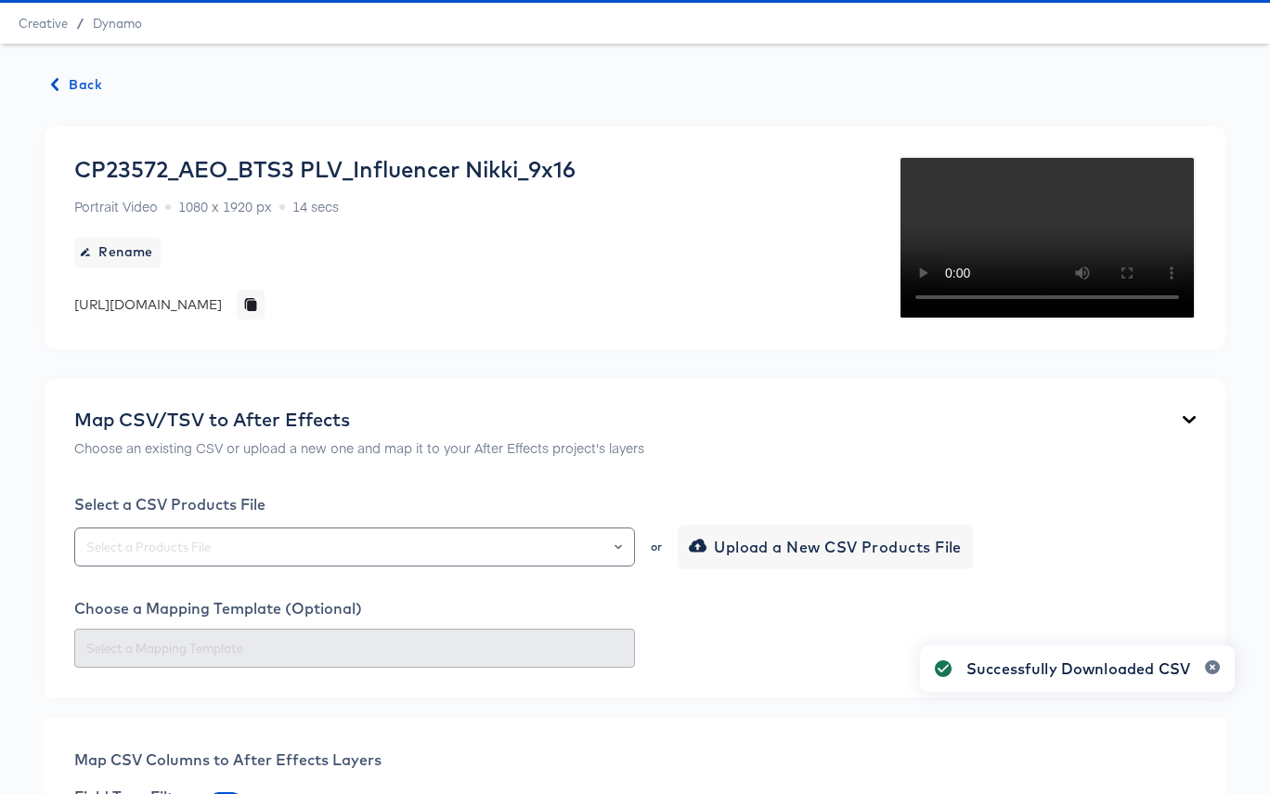
scroll to position [0, 0]
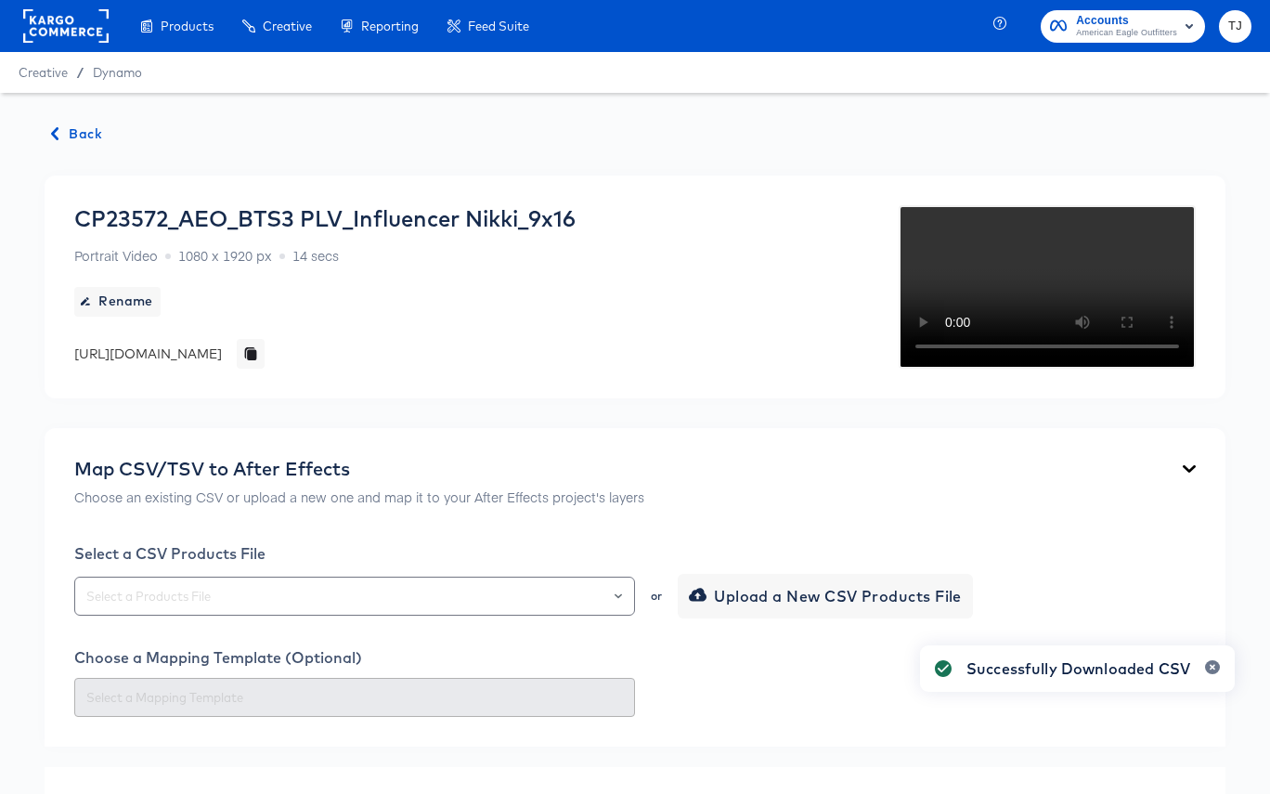
click at [72, 133] on span "Back" at bounding box center [77, 134] width 50 height 23
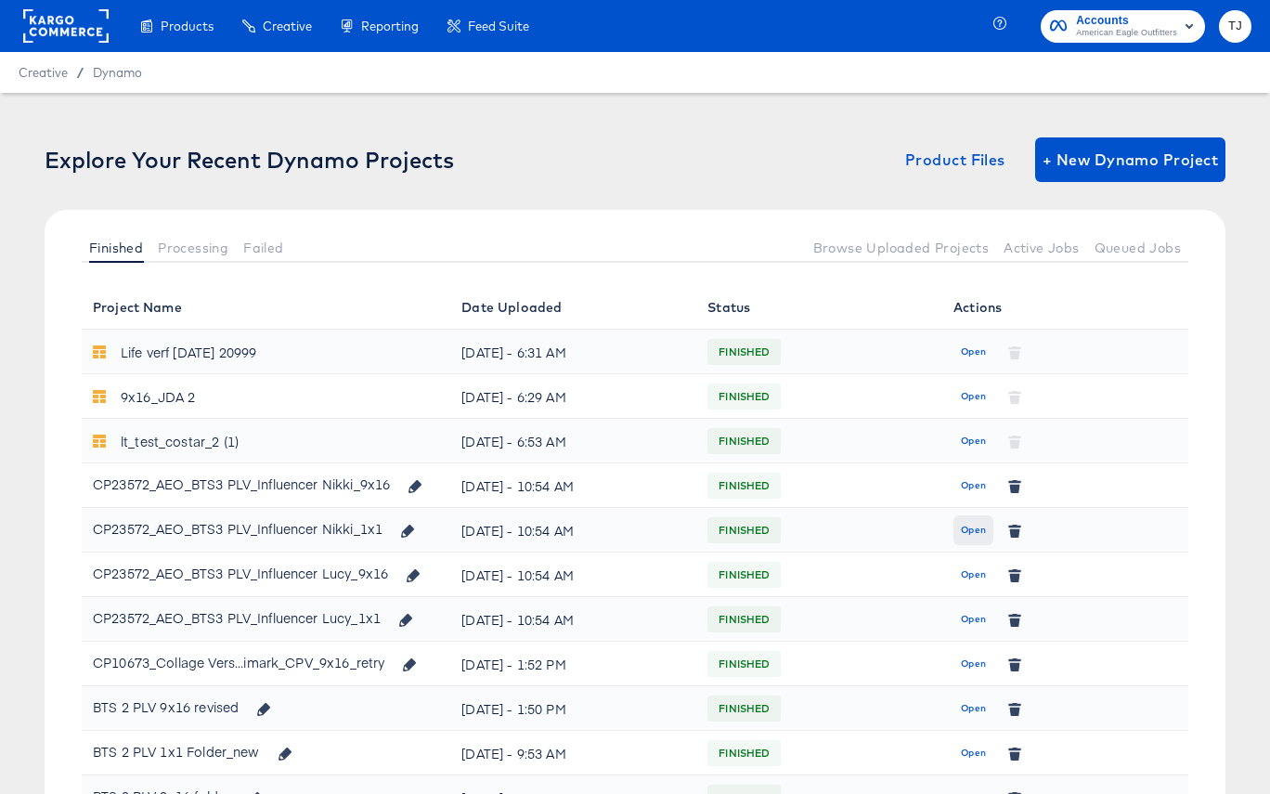
click at [974, 526] on span "Open" at bounding box center [973, 530] width 25 height 17
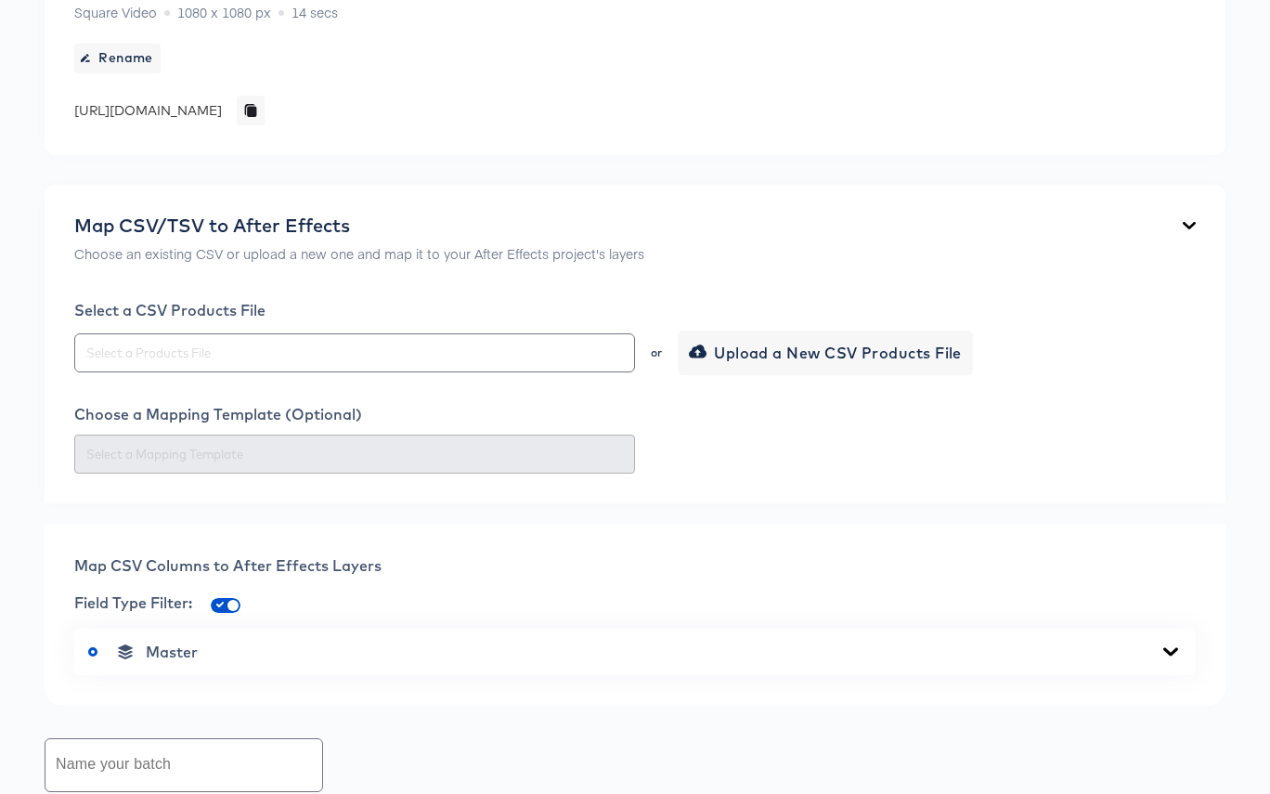
scroll to position [784, 0]
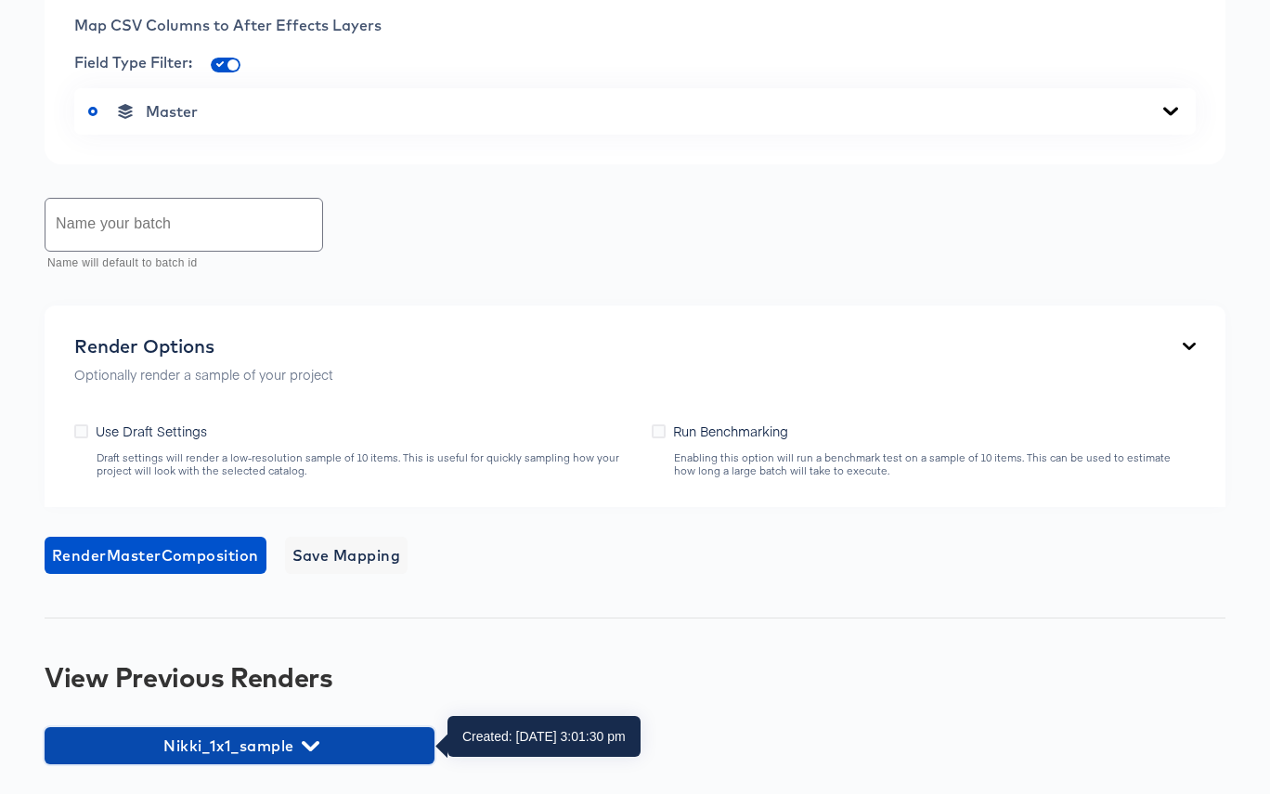
click at [286, 740] on span "Nikki_1x1_sample" at bounding box center [239, 746] width 371 height 26
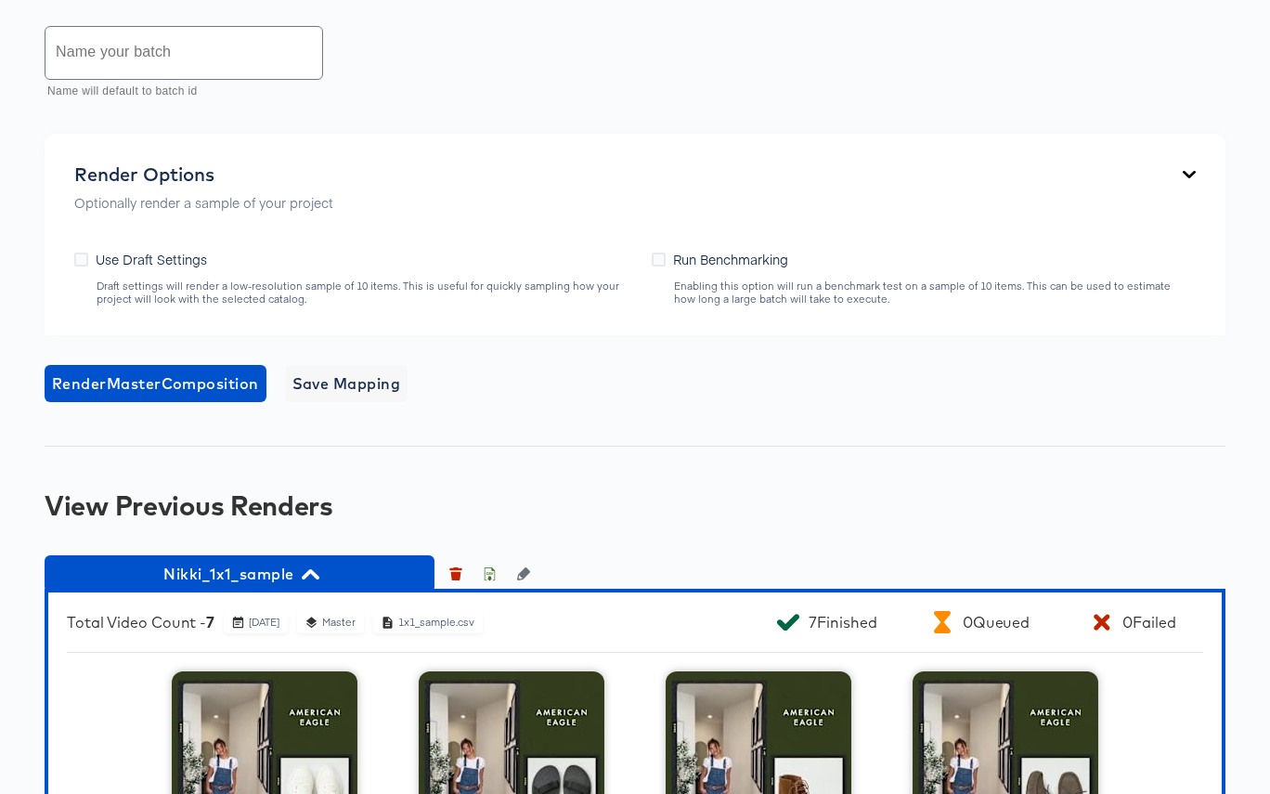
scroll to position [958, 0]
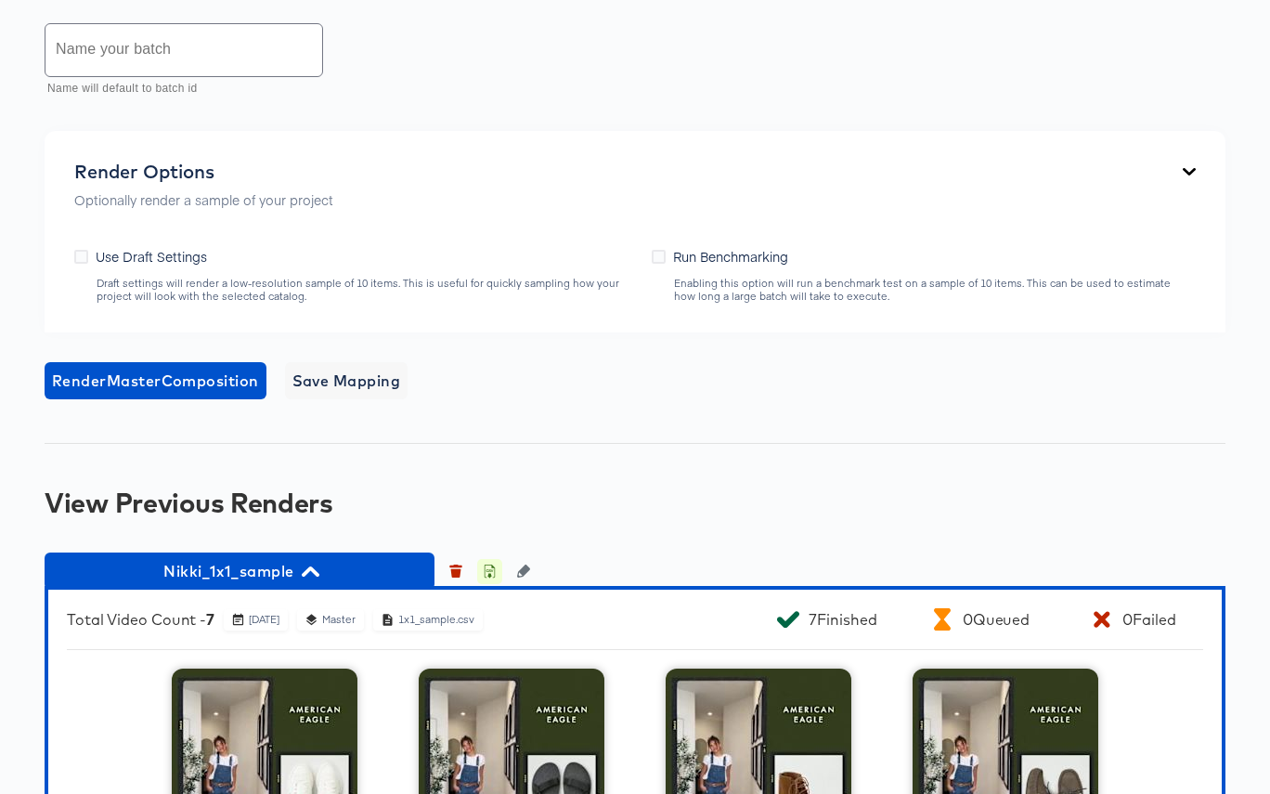
click at [493, 570] on icon "button" at bounding box center [489, 570] width 13 height 13
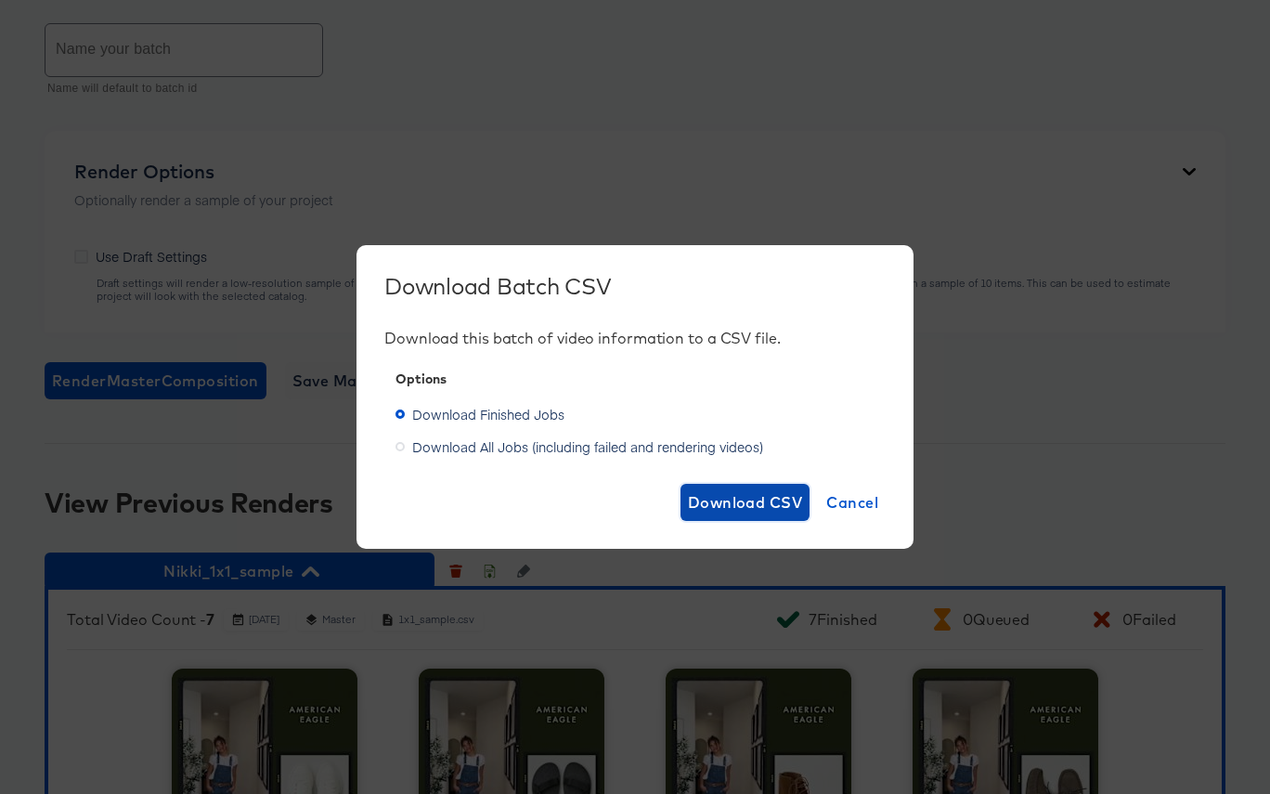
click at [717, 498] on span "Download CSV" at bounding box center [745, 502] width 115 height 26
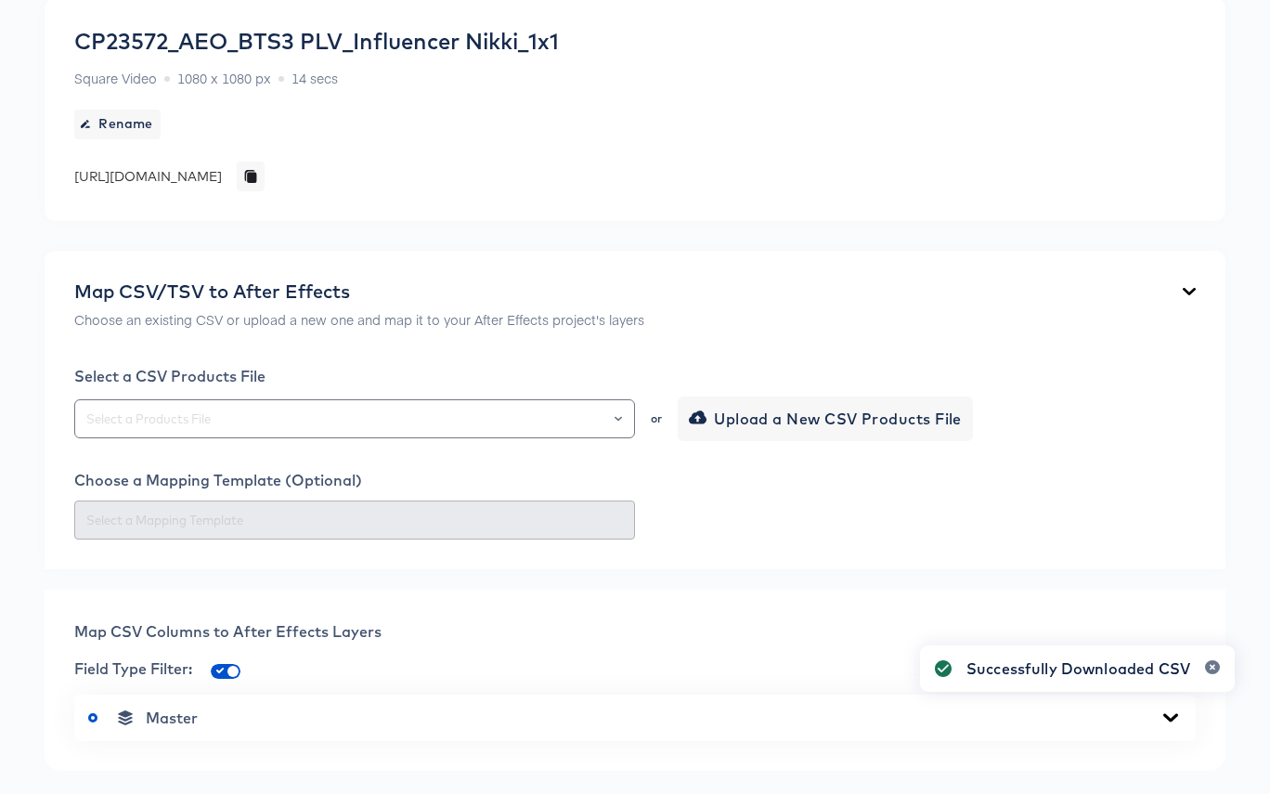
scroll to position [0, 0]
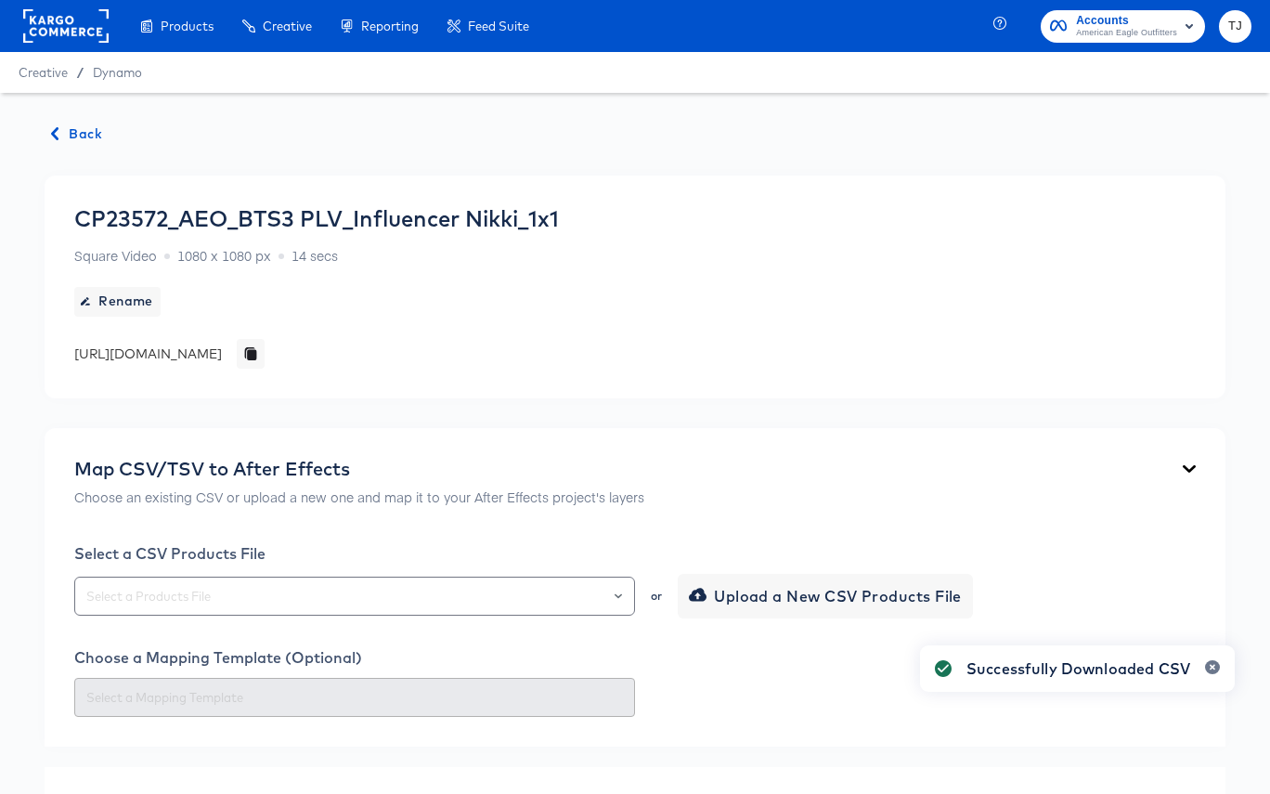
click at [74, 130] on span "Back" at bounding box center [77, 134] width 50 height 23
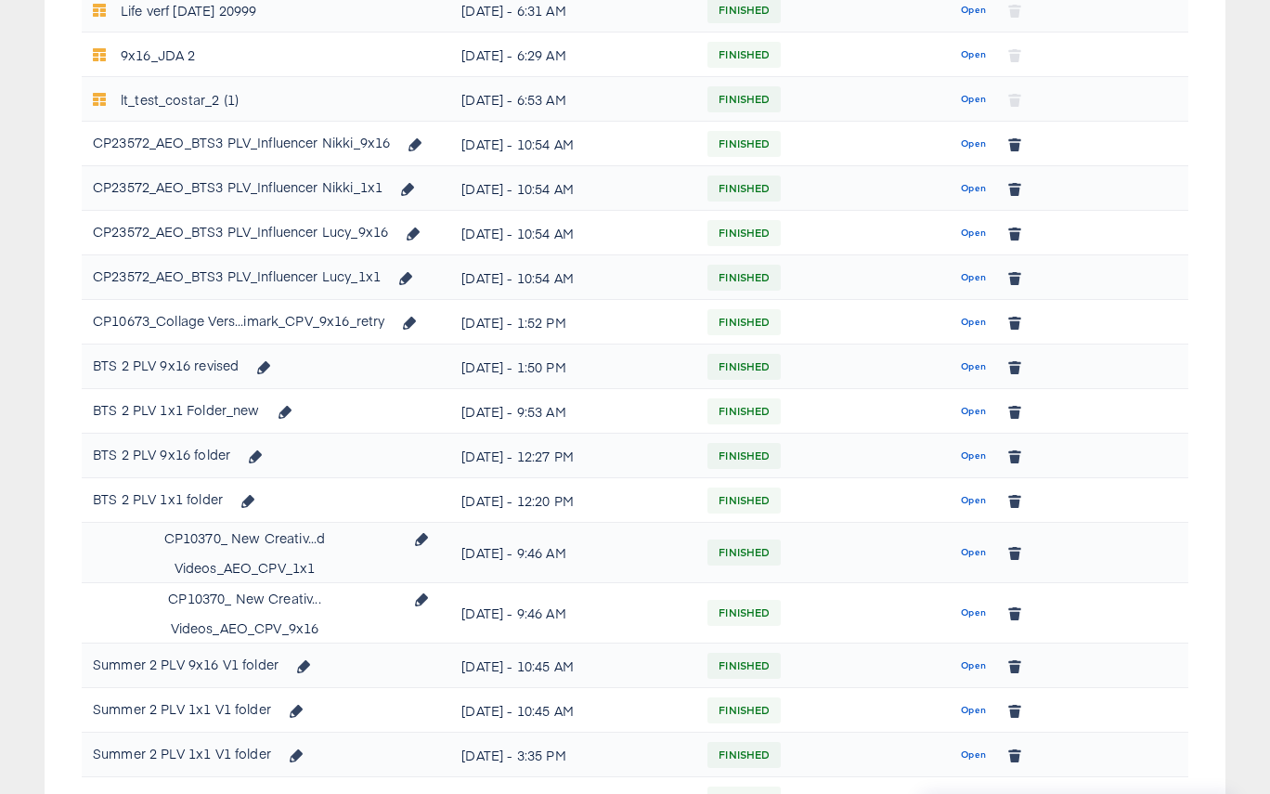
scroll to position [360, 0]
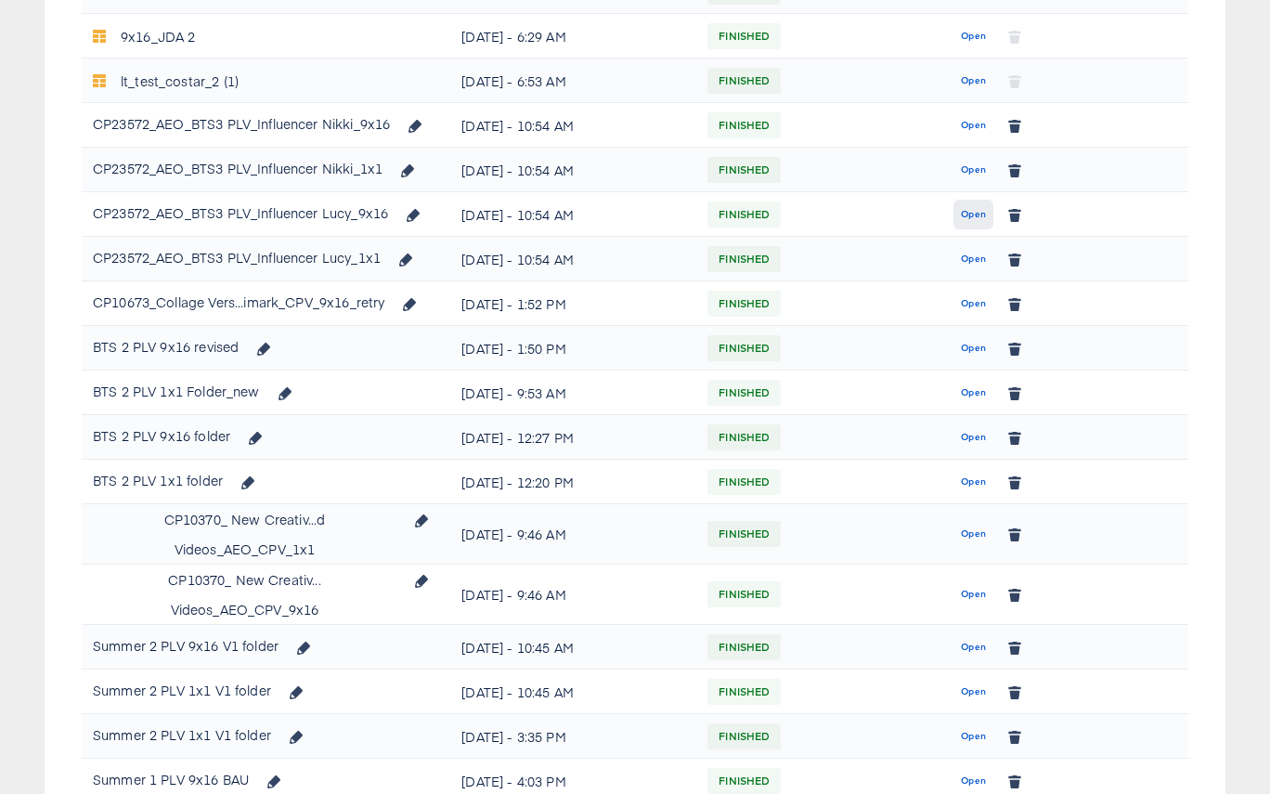
click at [966, 214] on span "Open" at bounding box center [973, 214] width 25 height 17
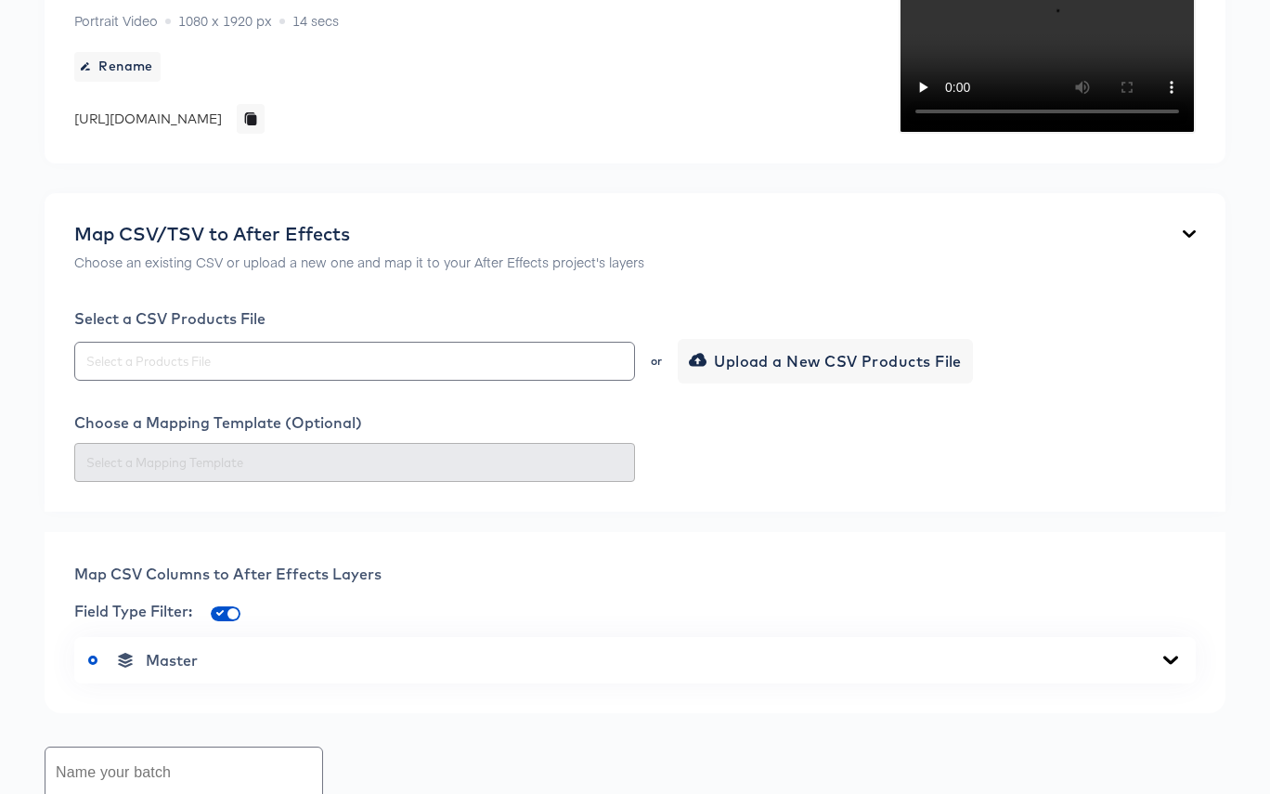
scroll to position [1146, 0]
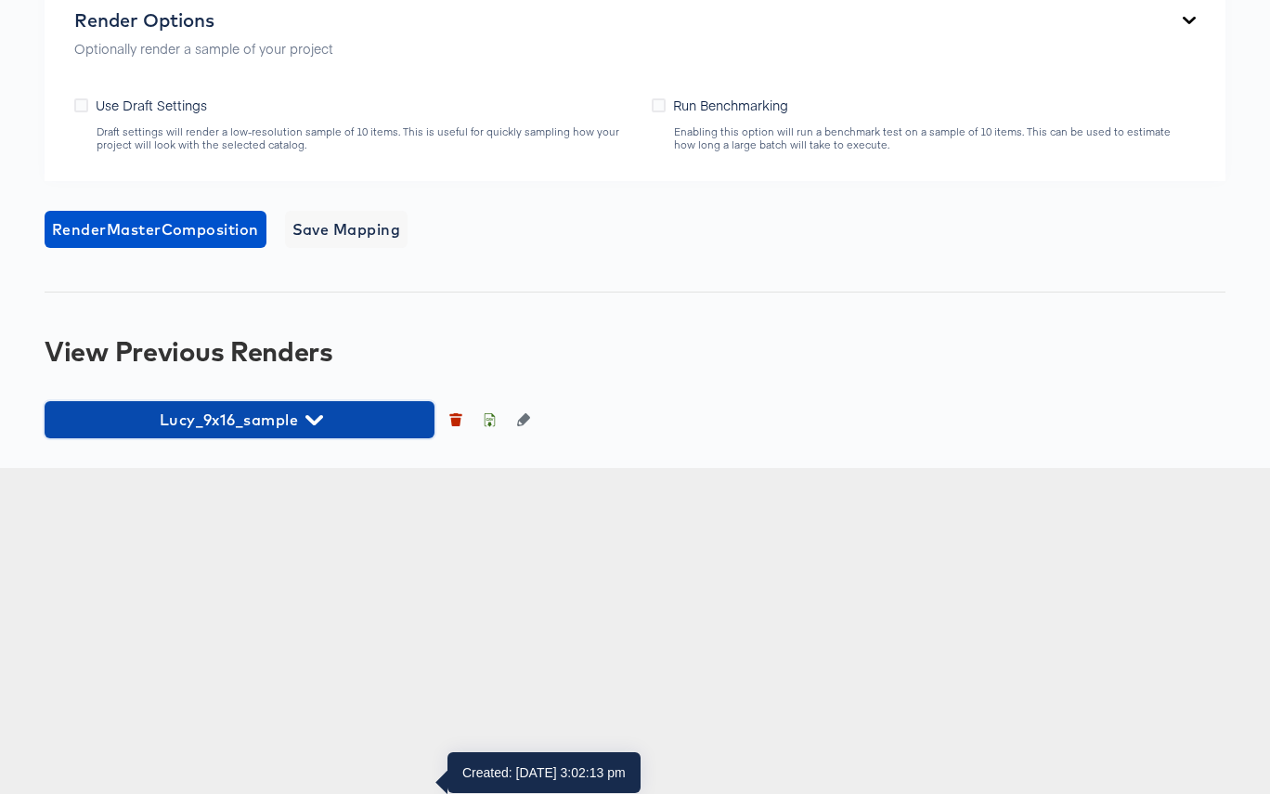
click at [305, 429] on icon "button" at bounding box center [314, 420] width 18 height 18
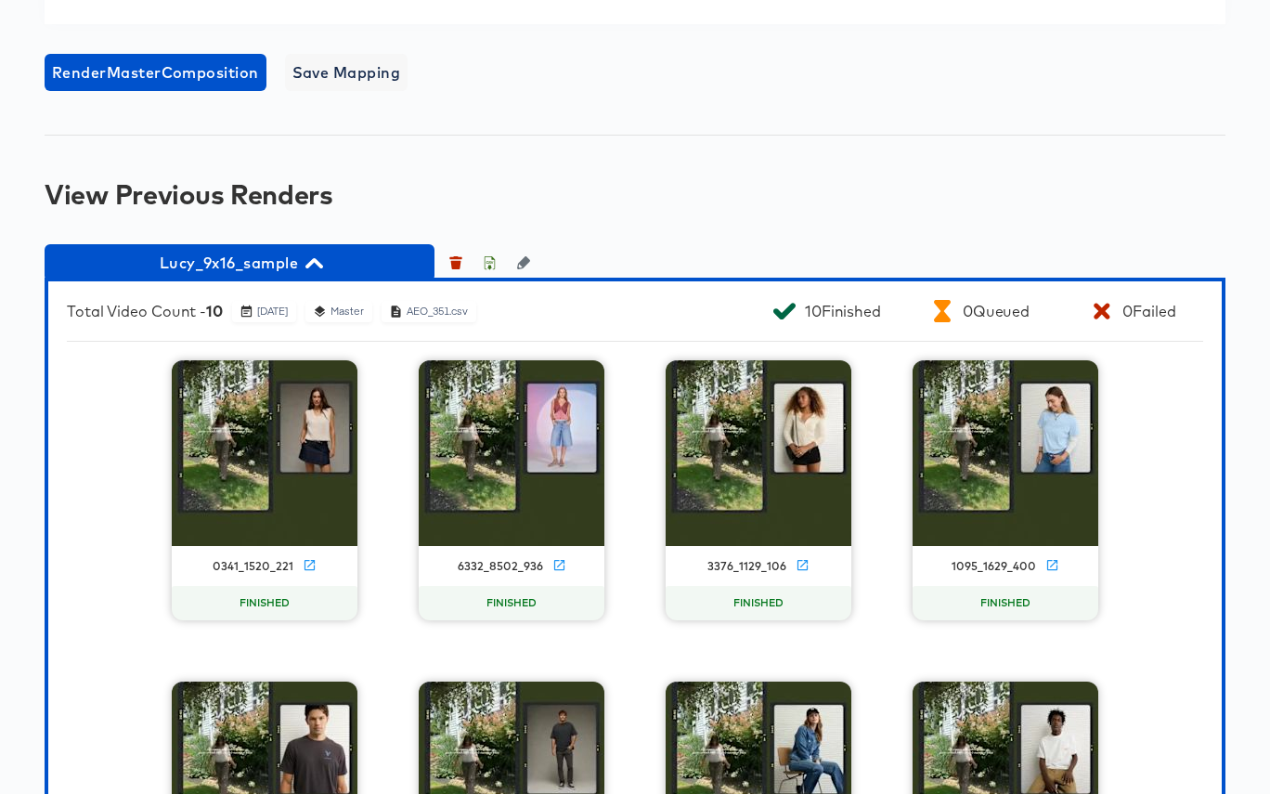
scroll to position [1268, 0]
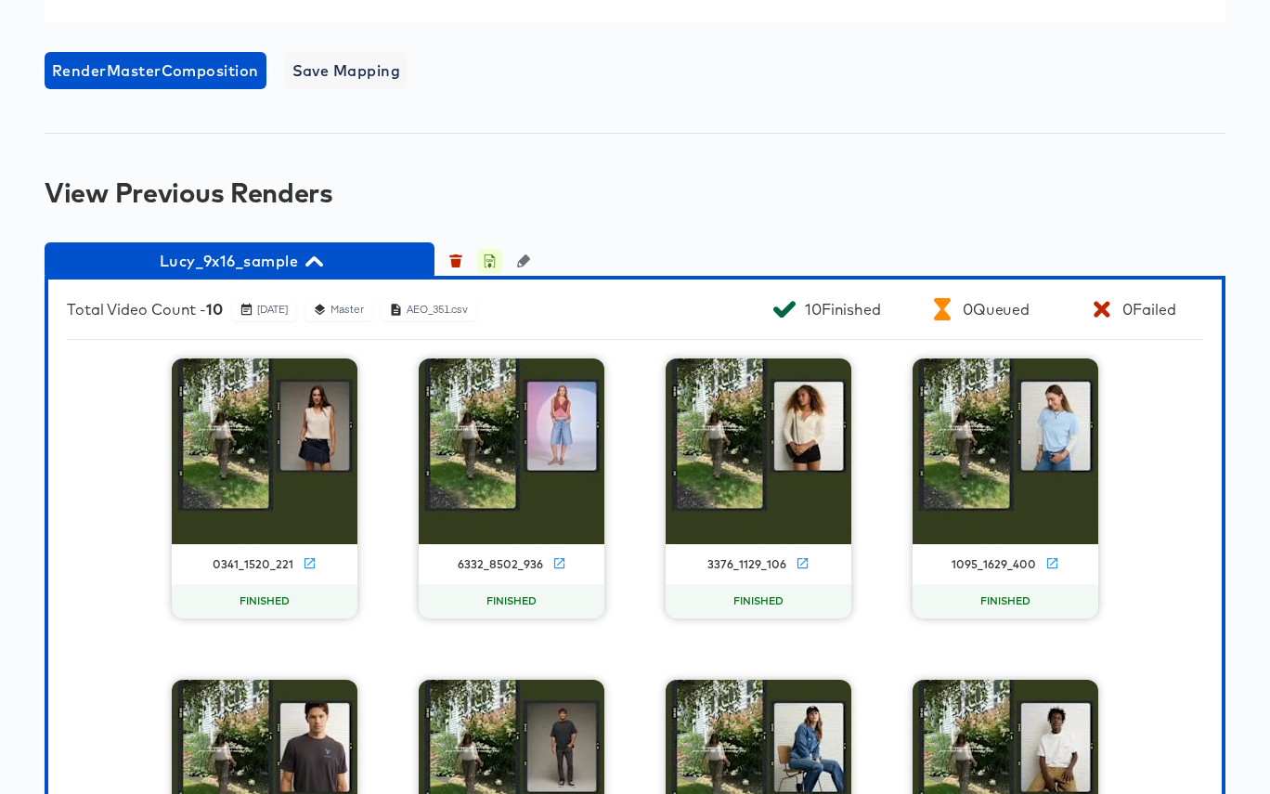
click at [488, 267] on icon "button" at bounding box center [490, 263] width 6 height 8
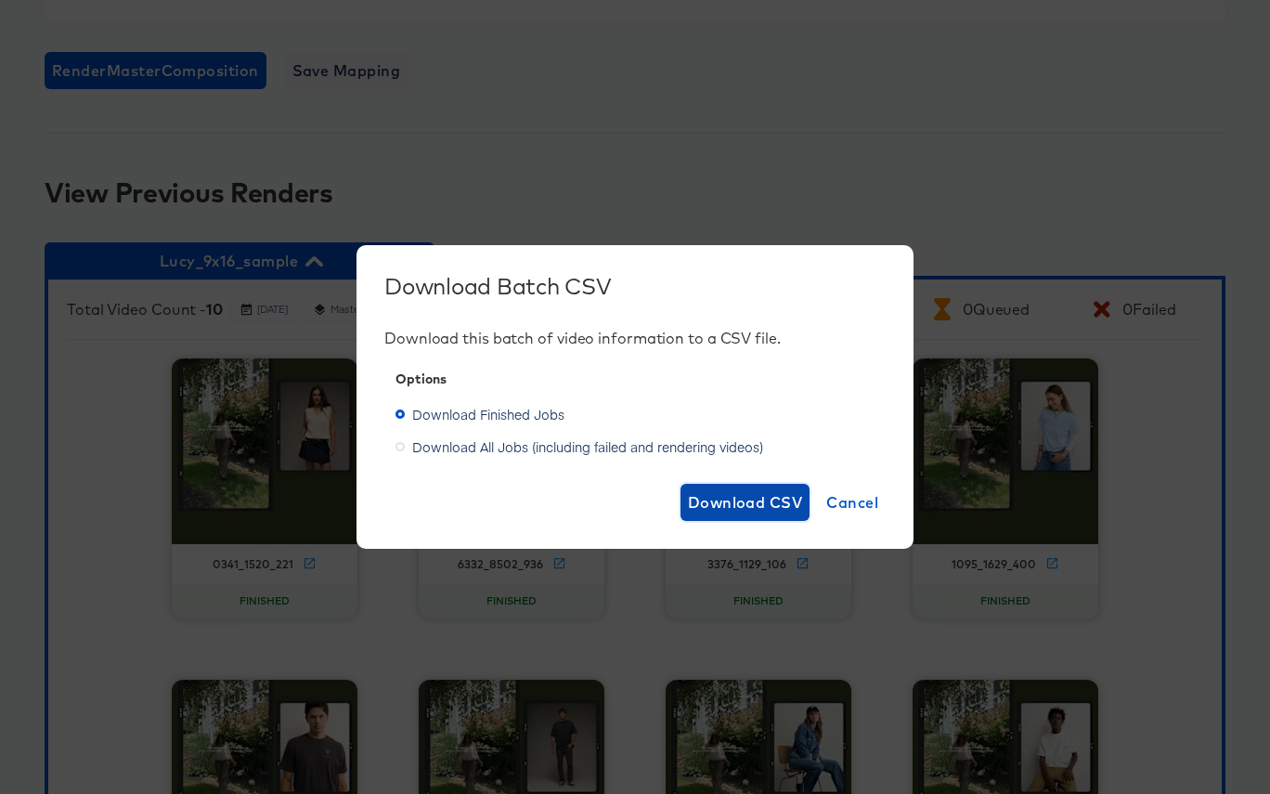
click at [724, 496] on span "Download CSV" at bounding box center [745, 502] width 115 height 26
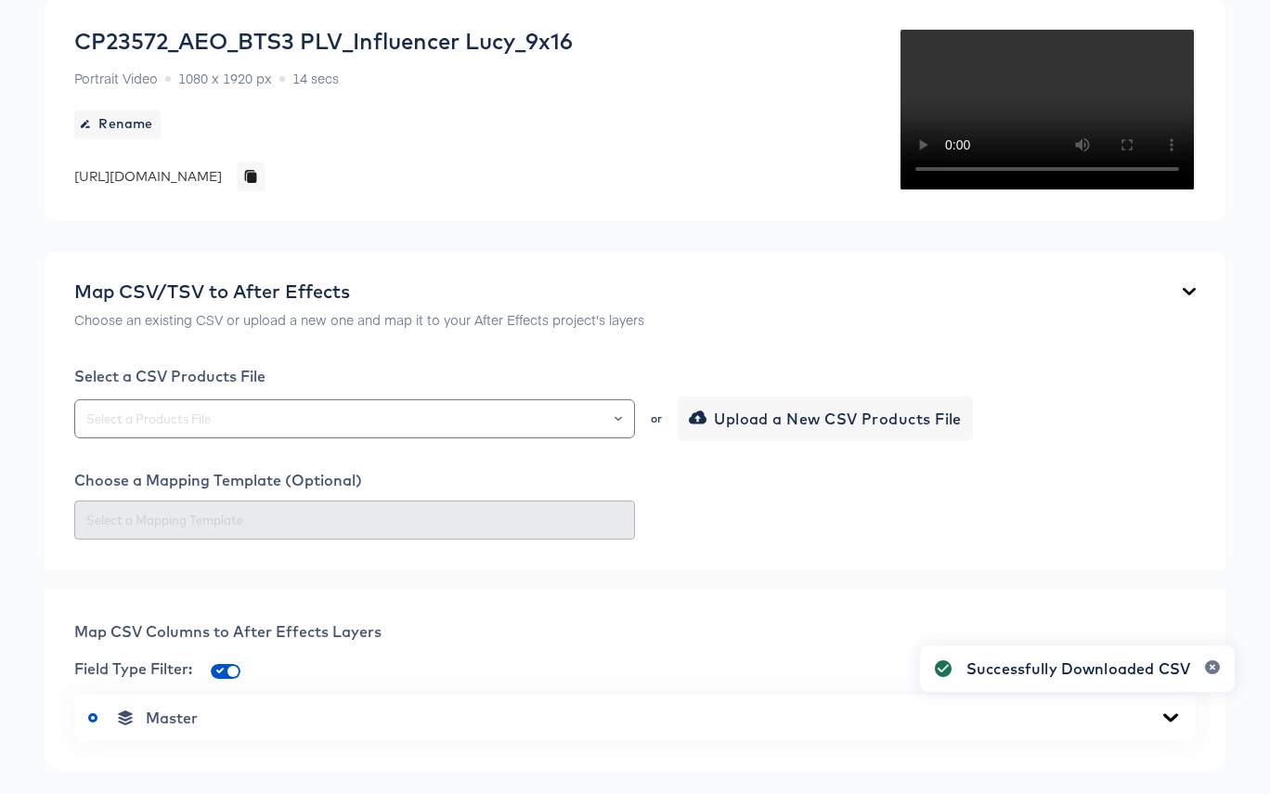
scroll to position [0, 0]
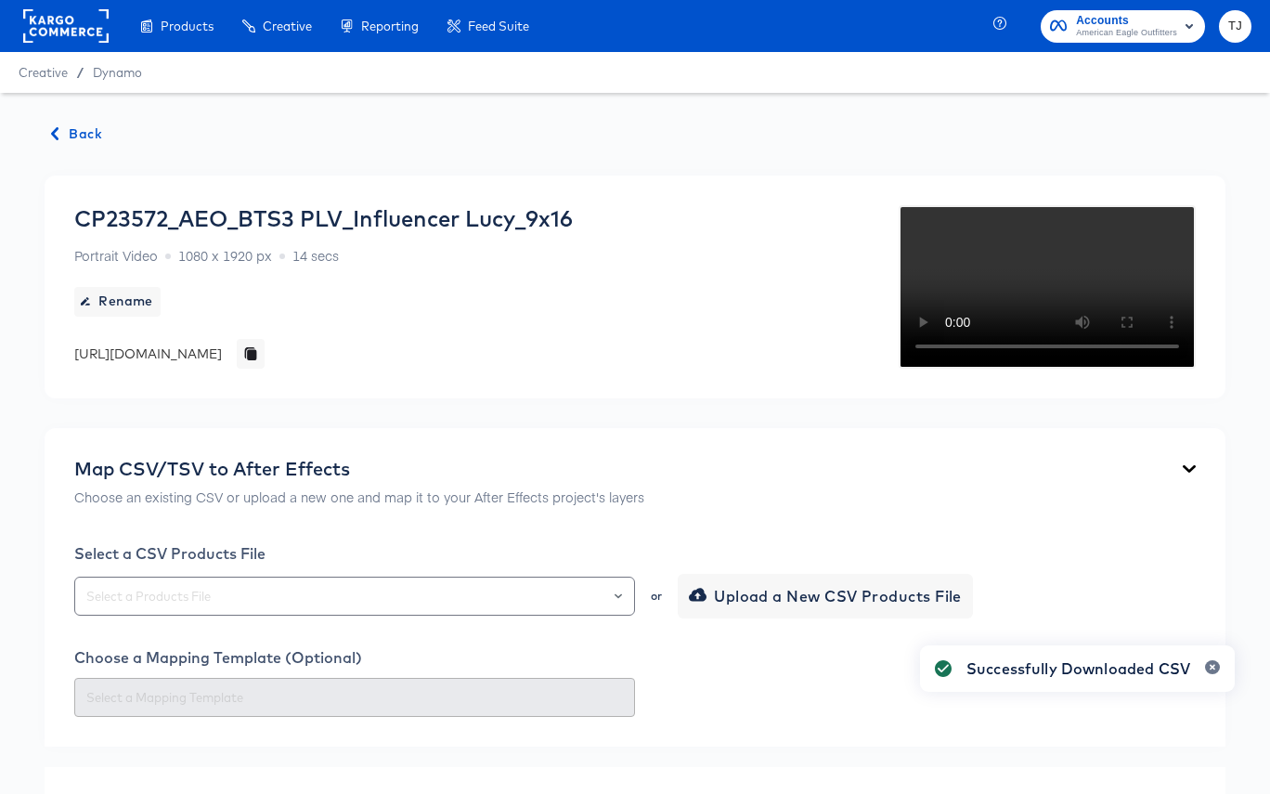
click at [79, 128] on span "Back" at bounding box center [77, 134] width 50 height 23
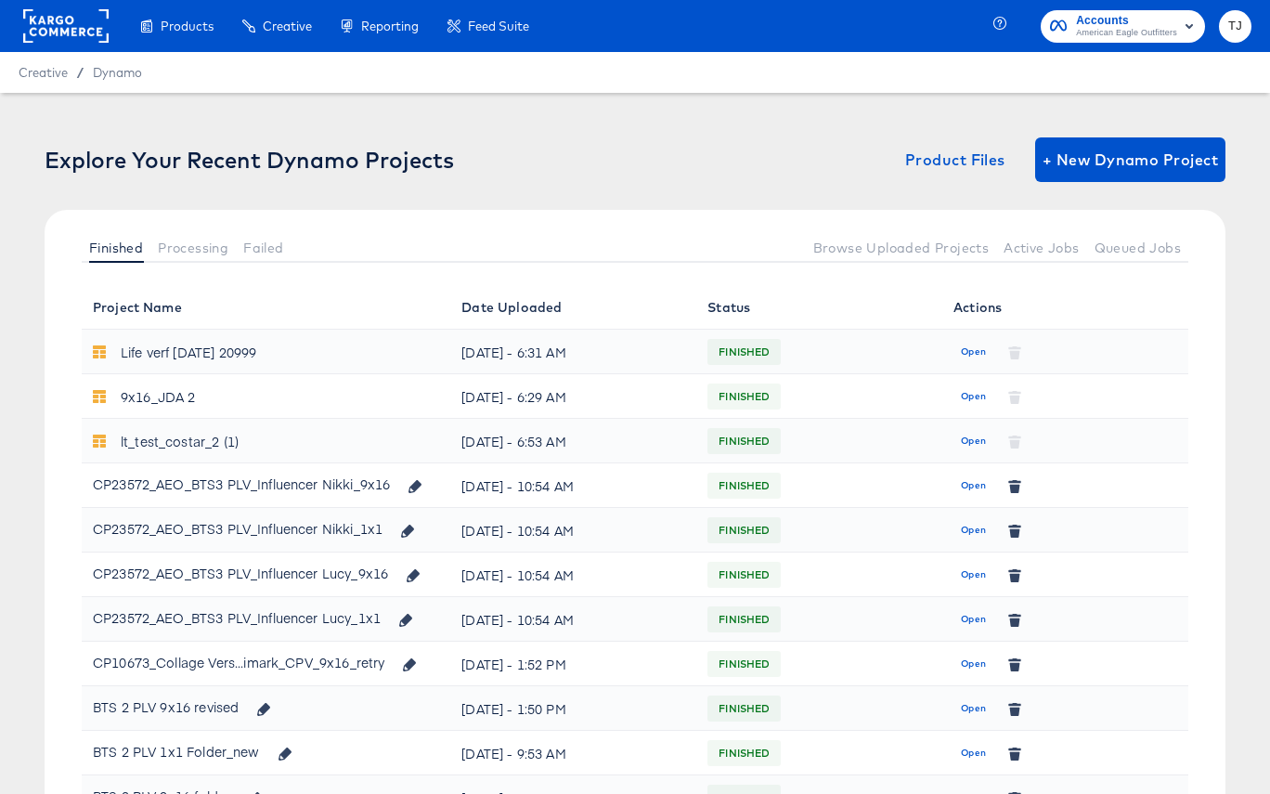
click at [969, 616] on span "Open" at bounding box center [973, 619] width 25 height 17
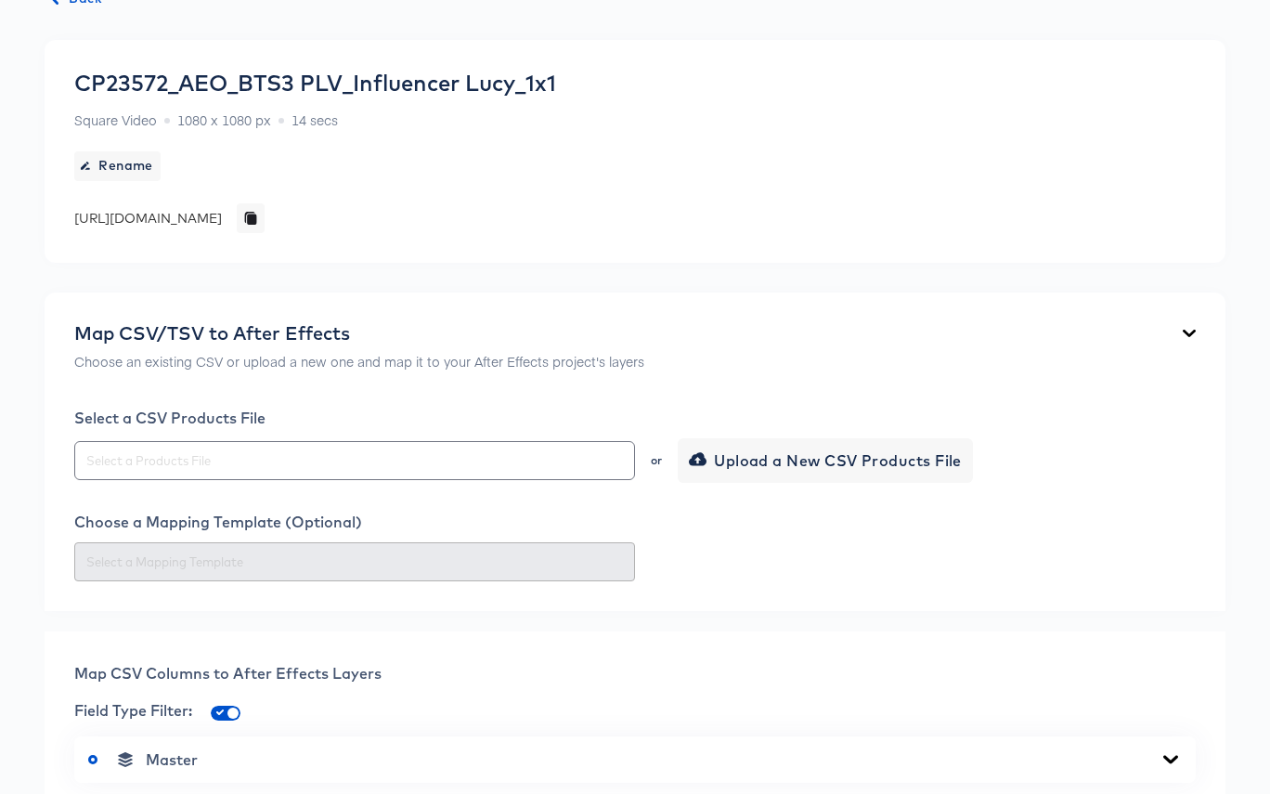
scroll to position [791, 0]
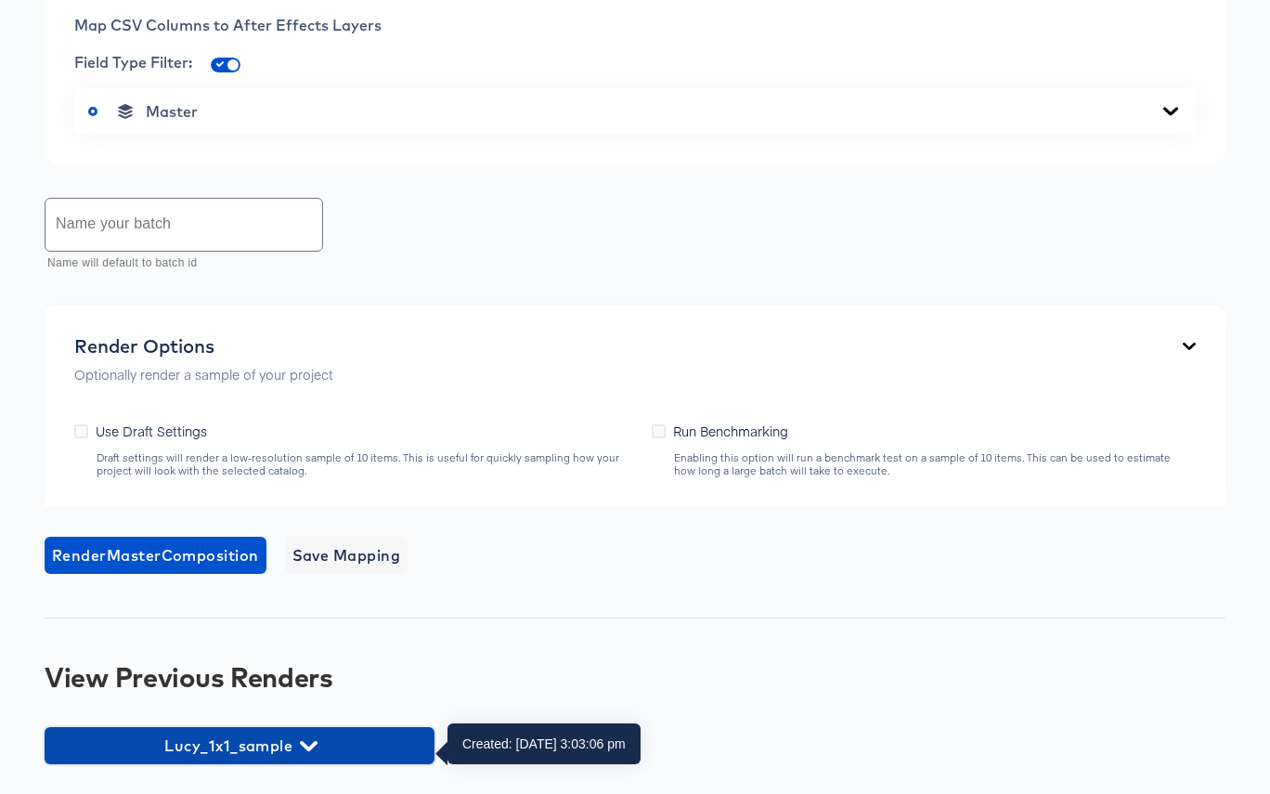
click at [288, 742] on span "Lucy_1x1_sample" at bounding box center [239, 746] width 371 height 26
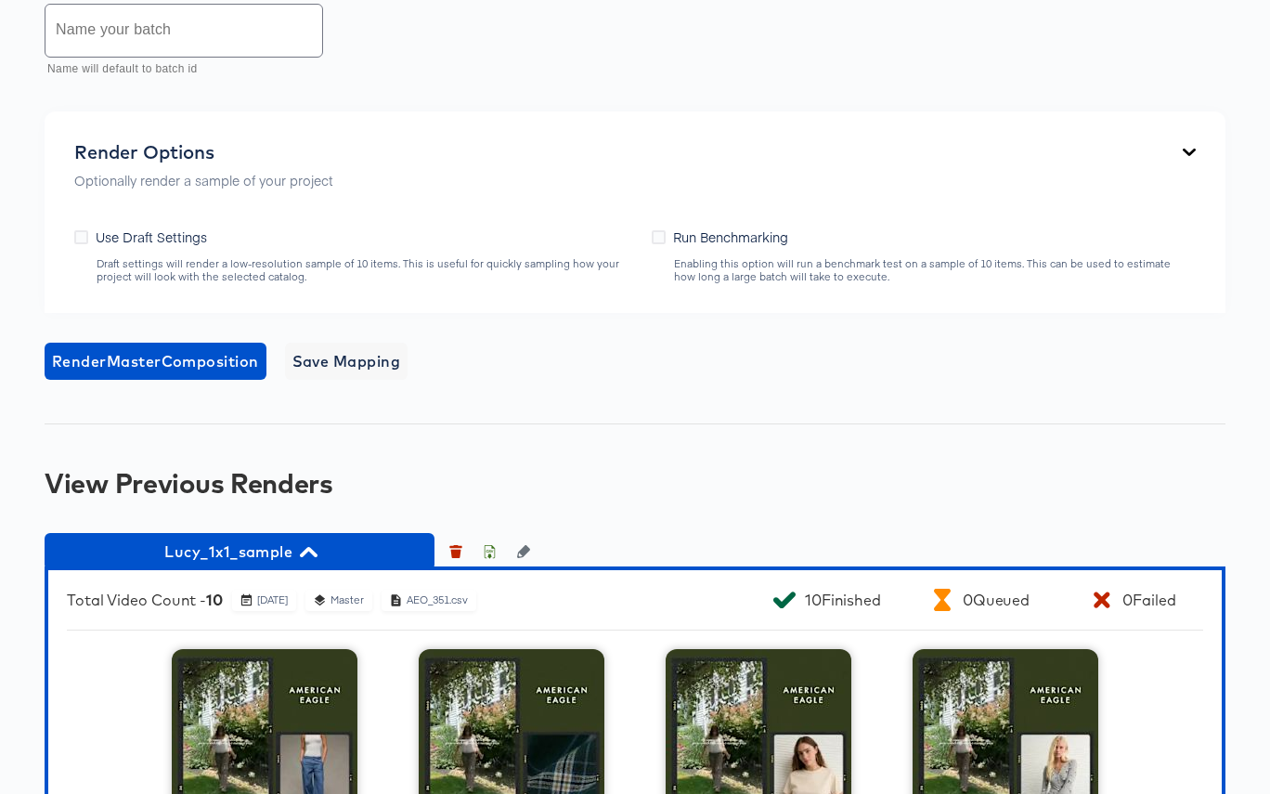
scroll to position [979, 0]
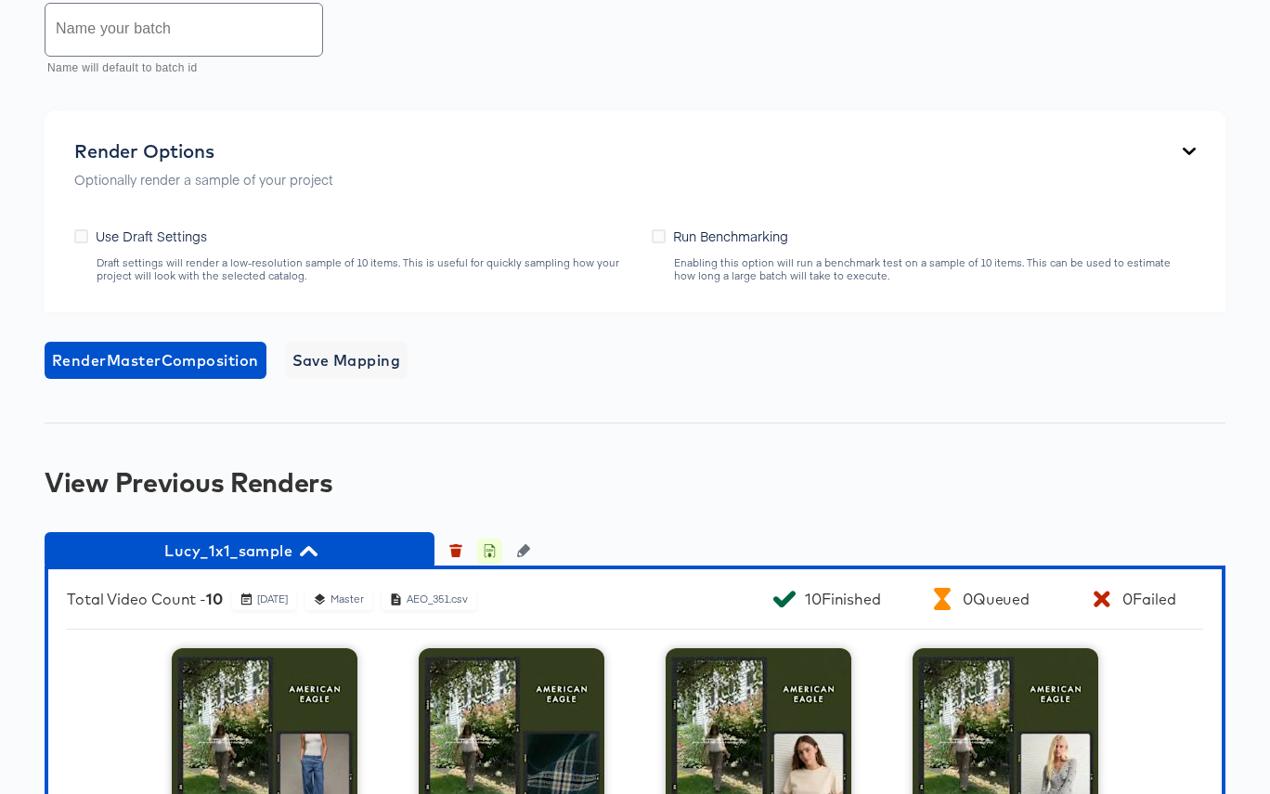
click at [487, 553] on icon "button" at bounding box center [489, 550] width 13 height 13
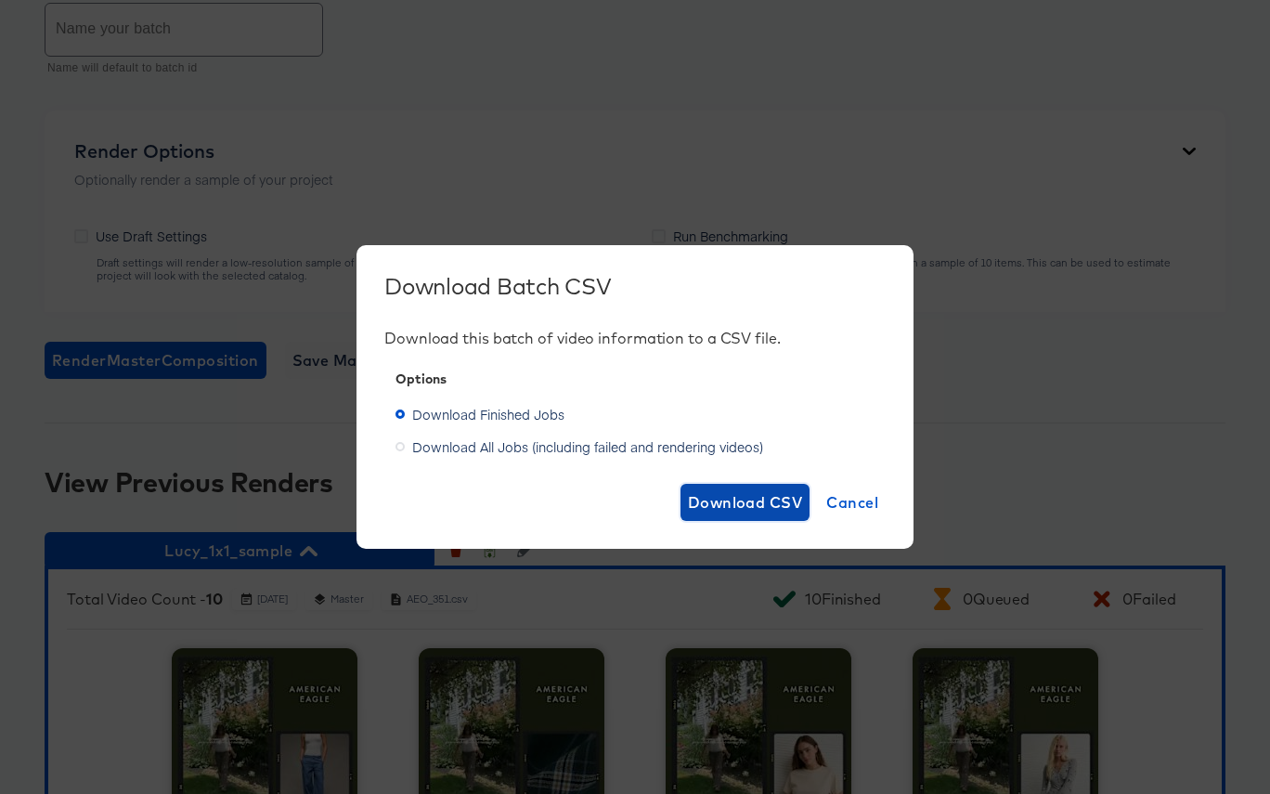
click at [733, 505] on span "Download CSV" at bounding box center [745, 502] width 115 height 26
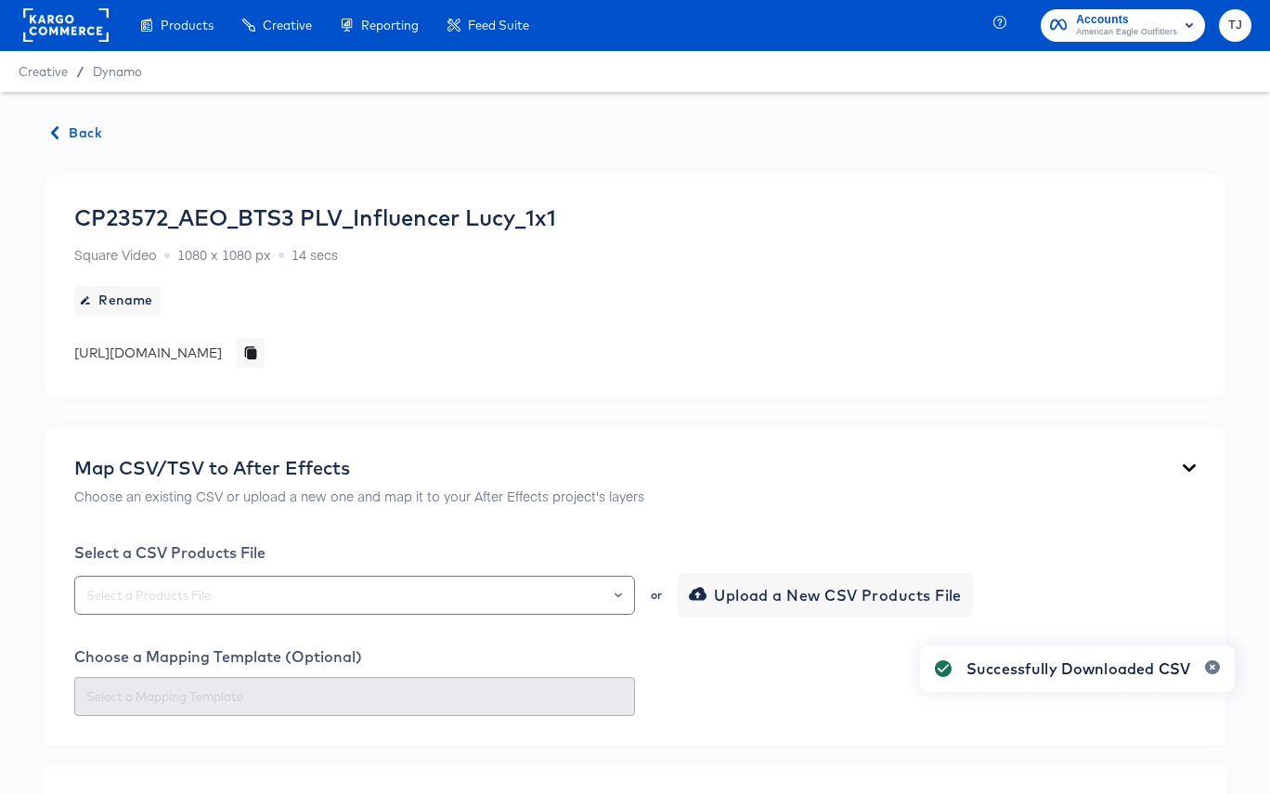
scroll to position [0, 0]
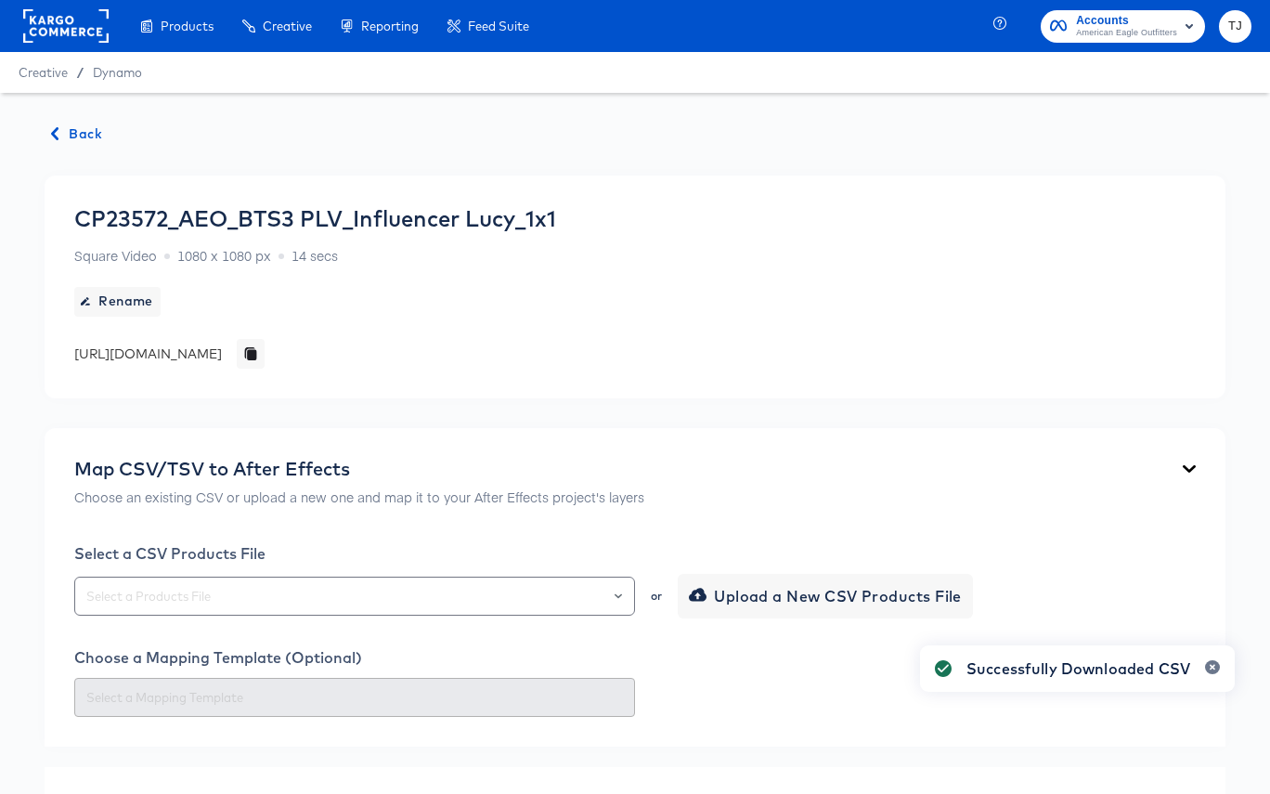
click at [75, 129] on span "Back" at bounding box center [77, 134] width 50 height 23
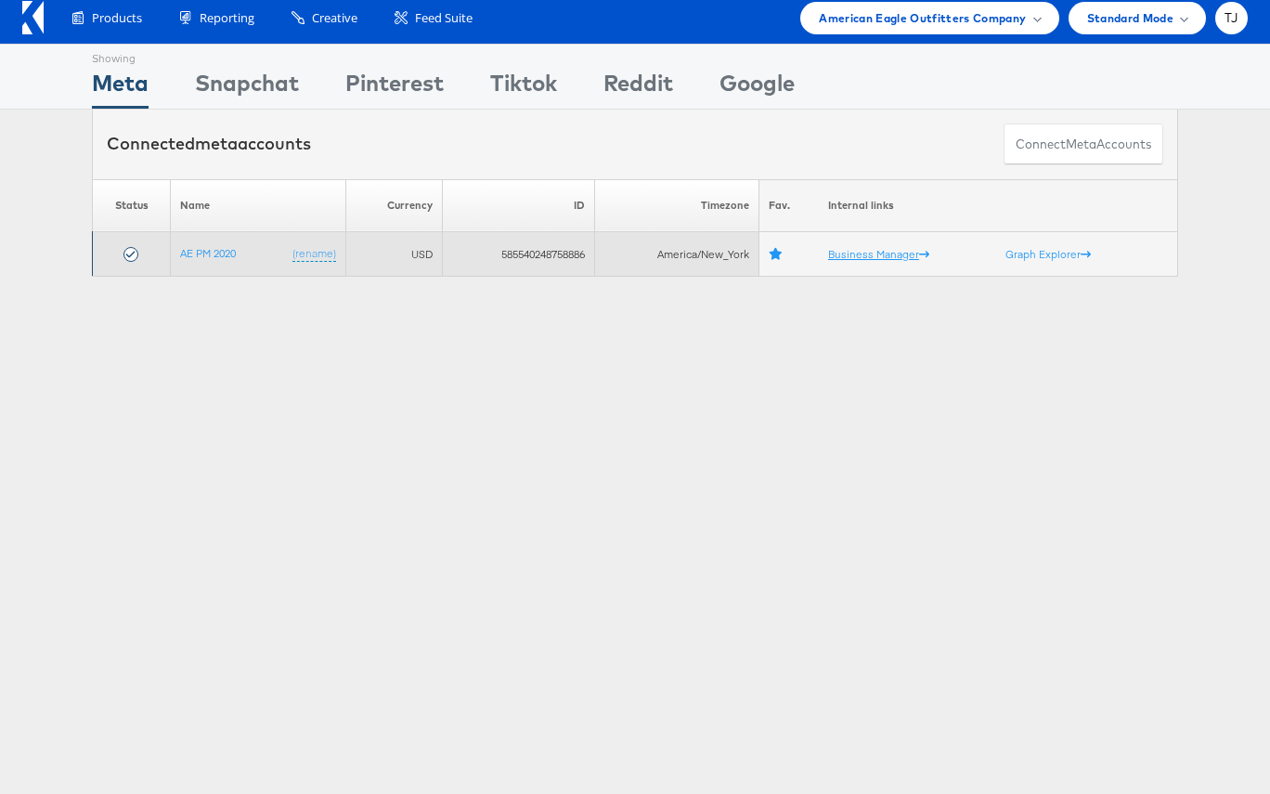
click at [871, 262] on td "Business Manager" at bounding box center [907, 254] width 177 height 45
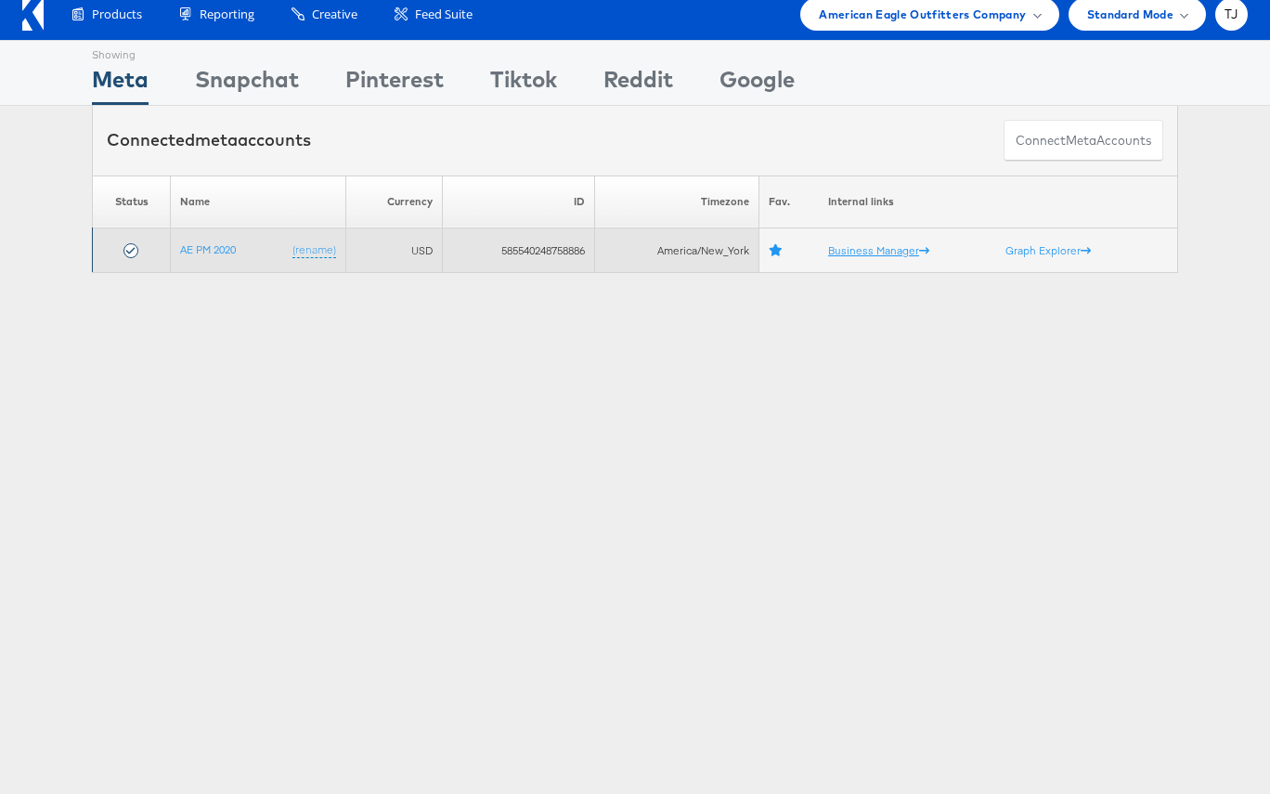
click at [881, 258] on td "Business Manager" at bounding box center [907, 250] width 177 height 45
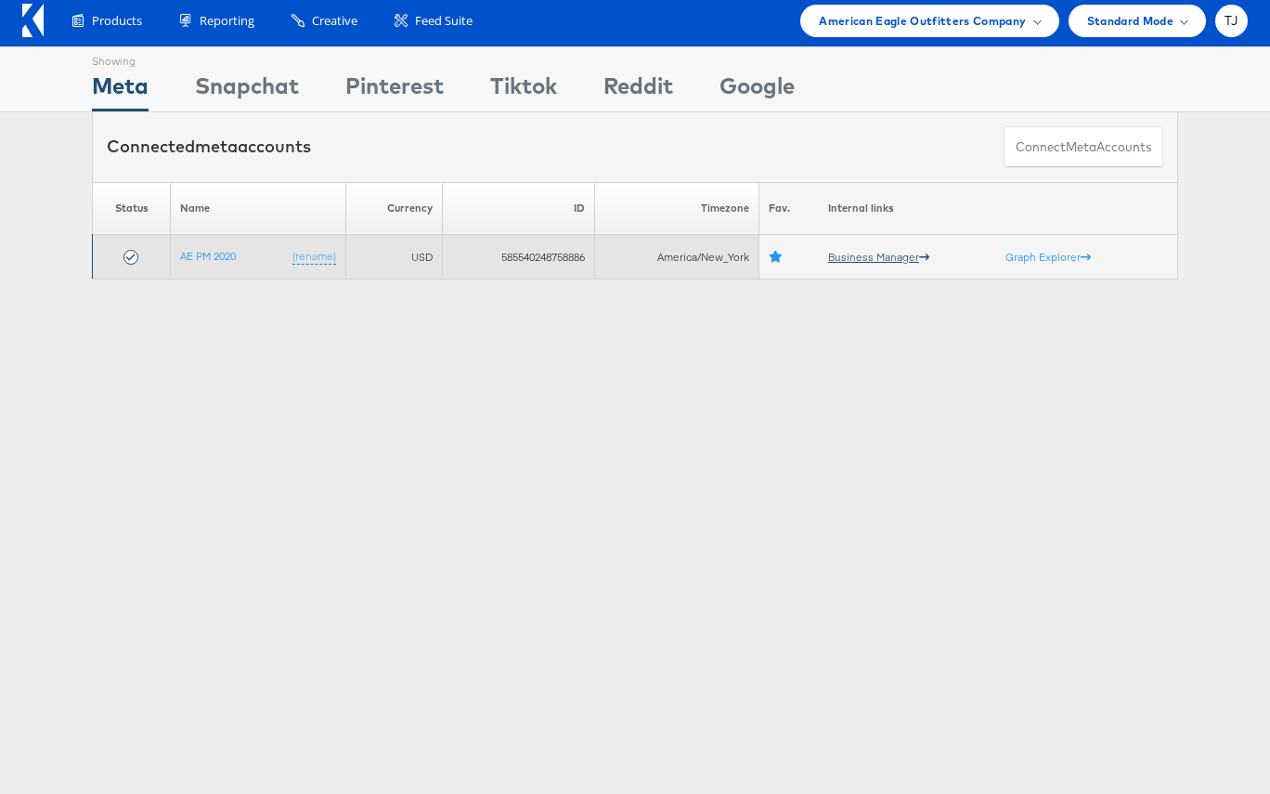
scroll to position [5, 0]
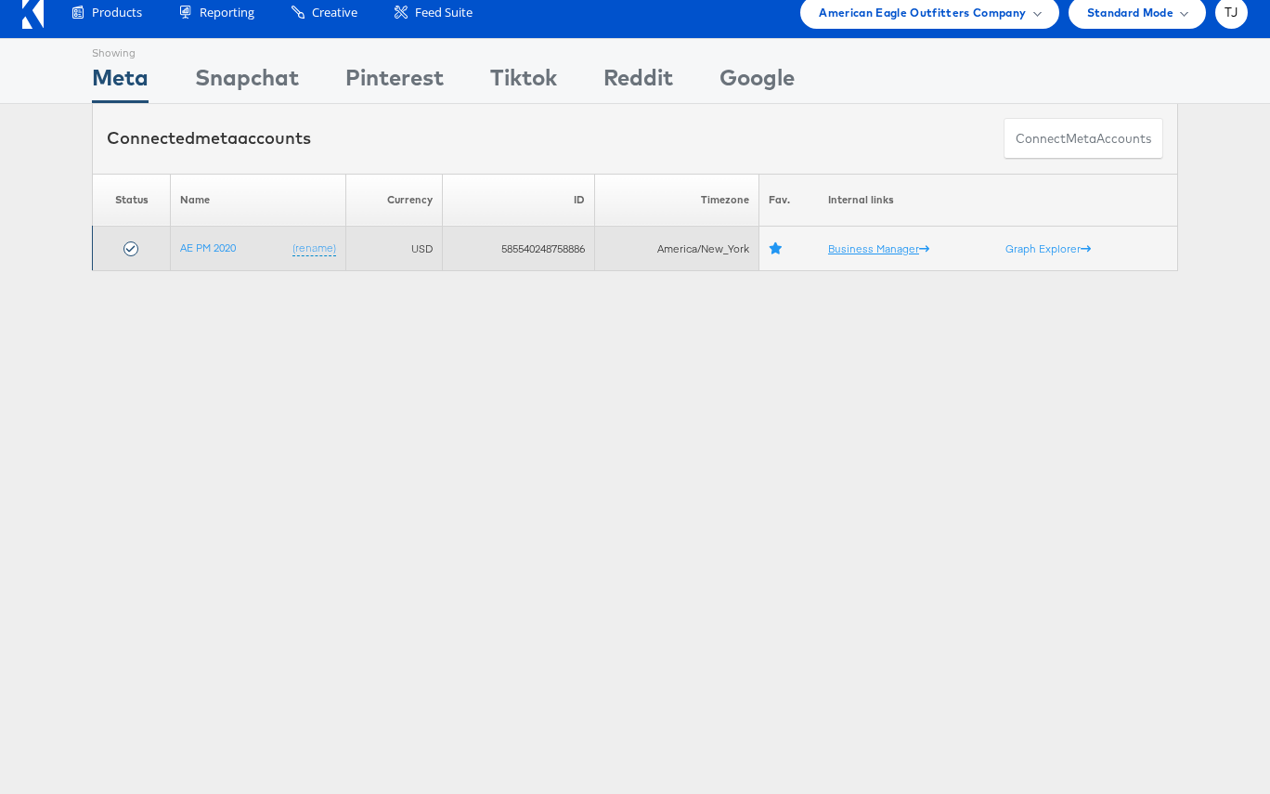
click at [875, 255] on td "Business Manager" at bounding box center [907, 249] width 177 height 45
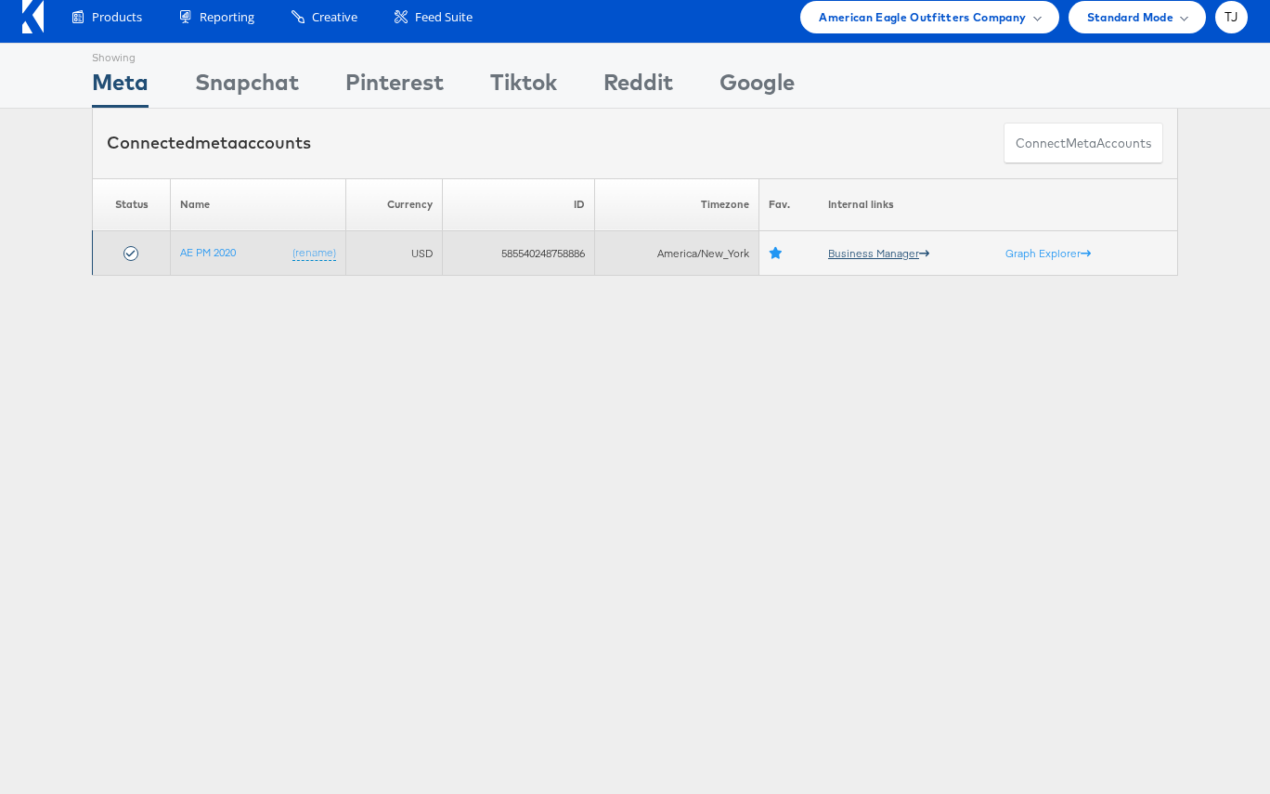
click at [875, 248] on link "Business Manager" at bounding box center [878, 253] width 101 height 14
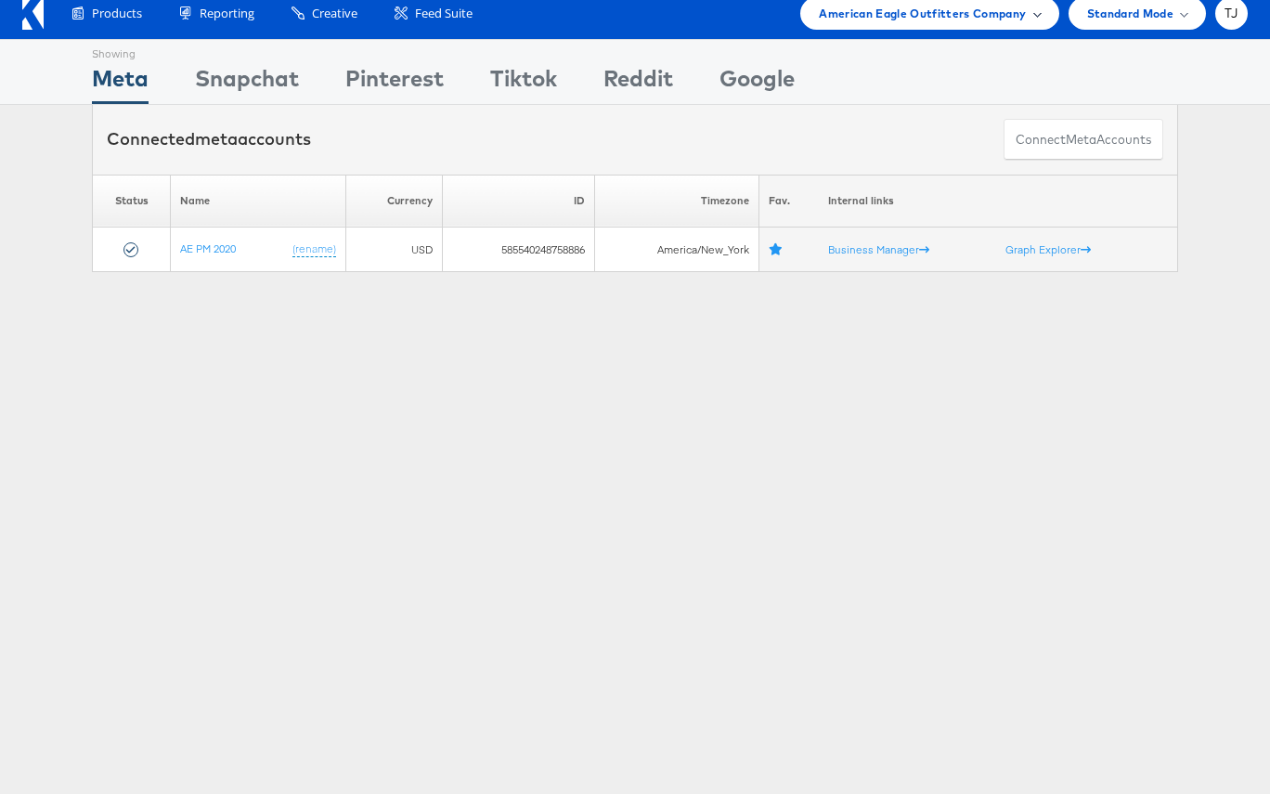
click at [954, 12] on span "American Eagle Outfitters Company" at bounding box center [922, 13] width 207 height 19
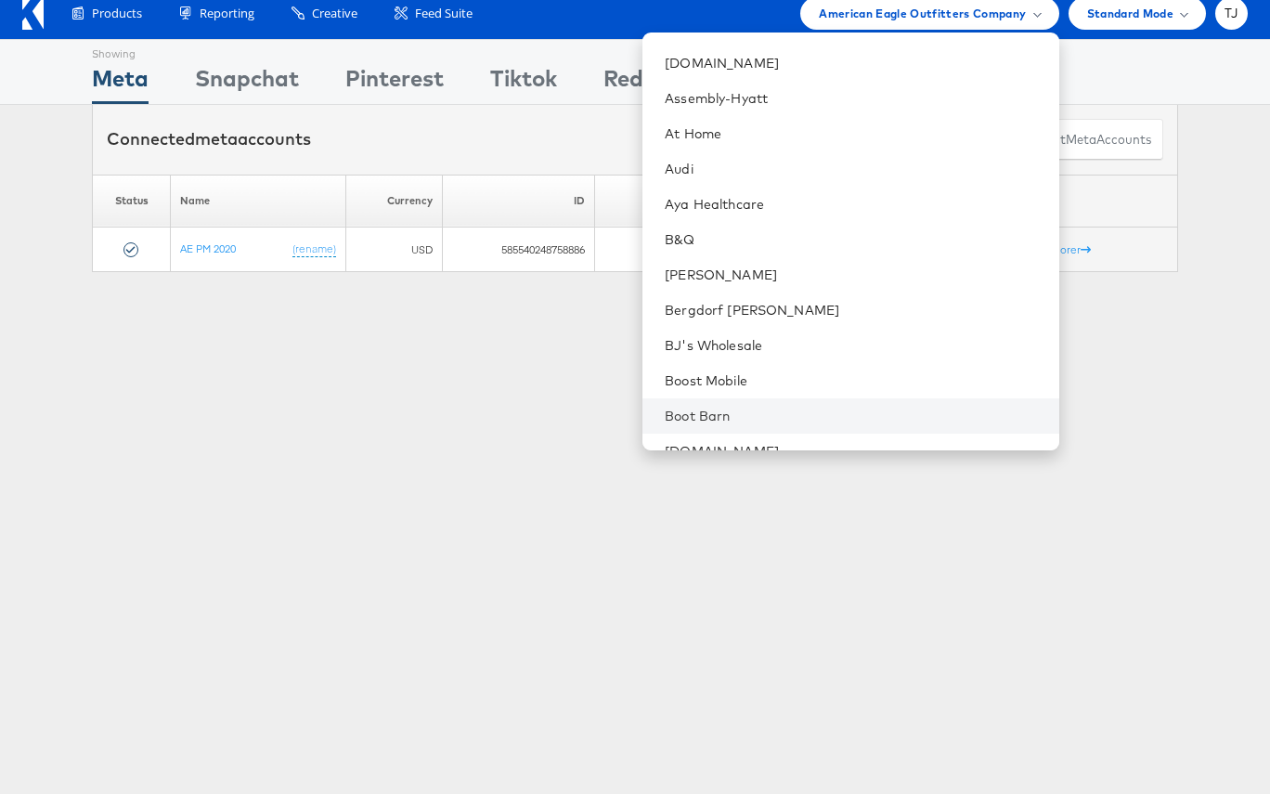
scroll to position [331, 0]
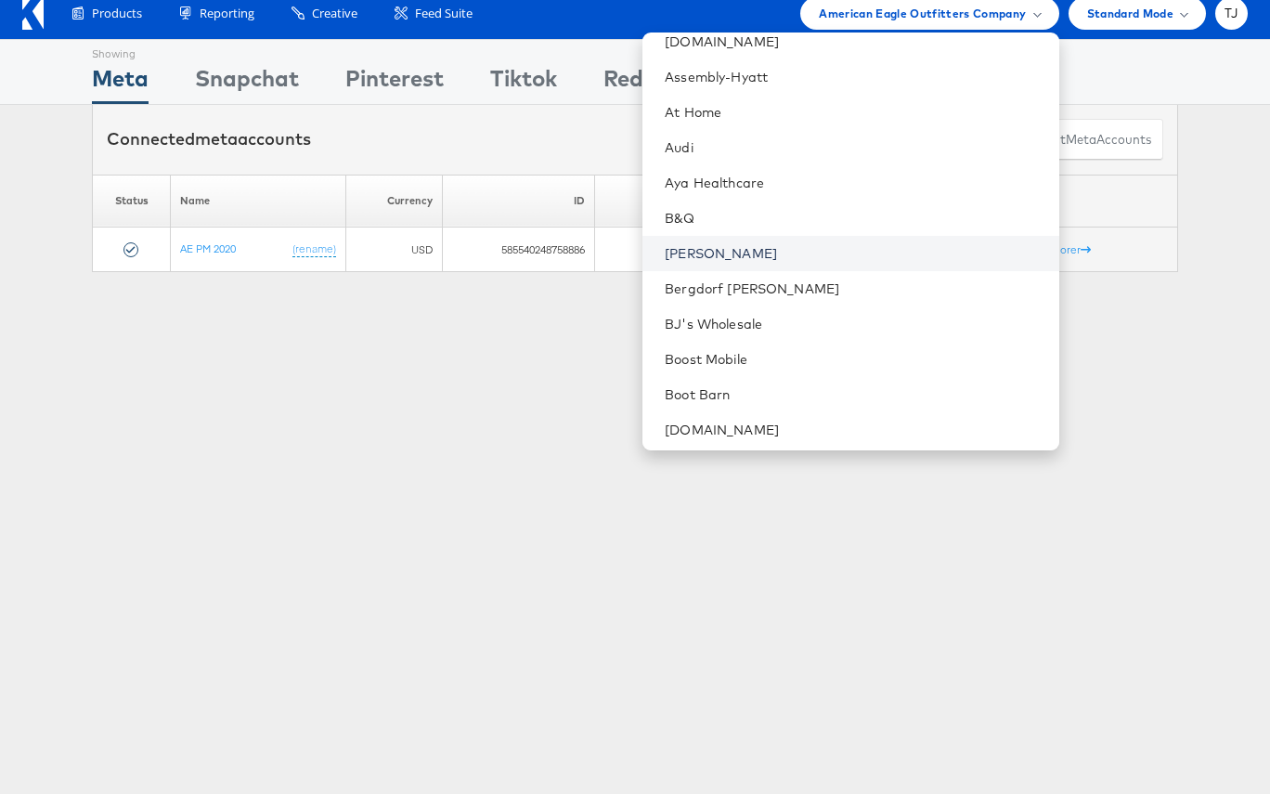
click at [823, 246] on link "Belk" at bounding box center [854, 253] width 379 height 19
click at [807, 254] on link "Belk" at bounding box center [854, 253] width 379 height 19
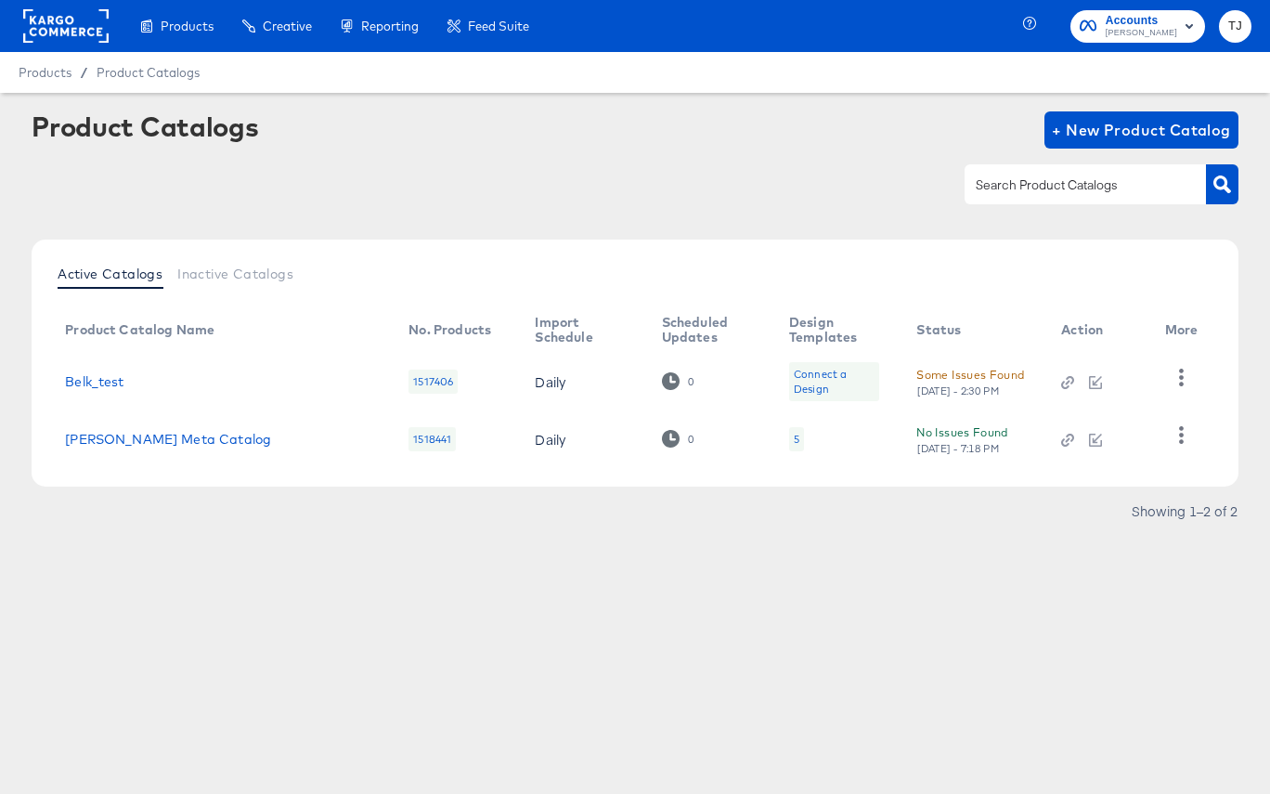
drag, startPoint x: 1225, startPoint y: 579, endPoint x: 1174, endPoint y: 458, distance: 131.9
click at [1224, 576] on article "Product Catalogs + New Product Catalog Active Catalogs Inactive Catalogs Produc…" at bounding box center [635, 342] width 1270 height 498
click at [1181, 442] on icon "button" at bounding box center [1181, 435] width 5 height 18
click at [1154, 367] on div "HUD Checks (Internal)" at bounding box center [1105, 362] width 186 height 30
